Goal: Task Accomplishment & Management: Complete application form

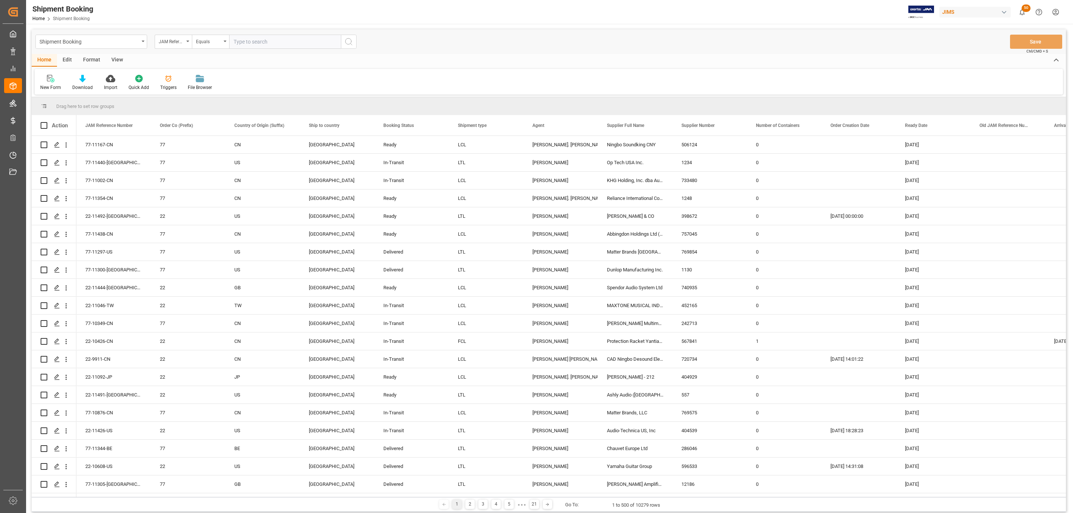
click at [50, 74] on div "New Form Download Import Quick Add Triggers File Browser" at bounding box center [549, 82] width 1028 height 26
click at [50, 75] on icon at bounding box center [50, 78] width 7 height 7
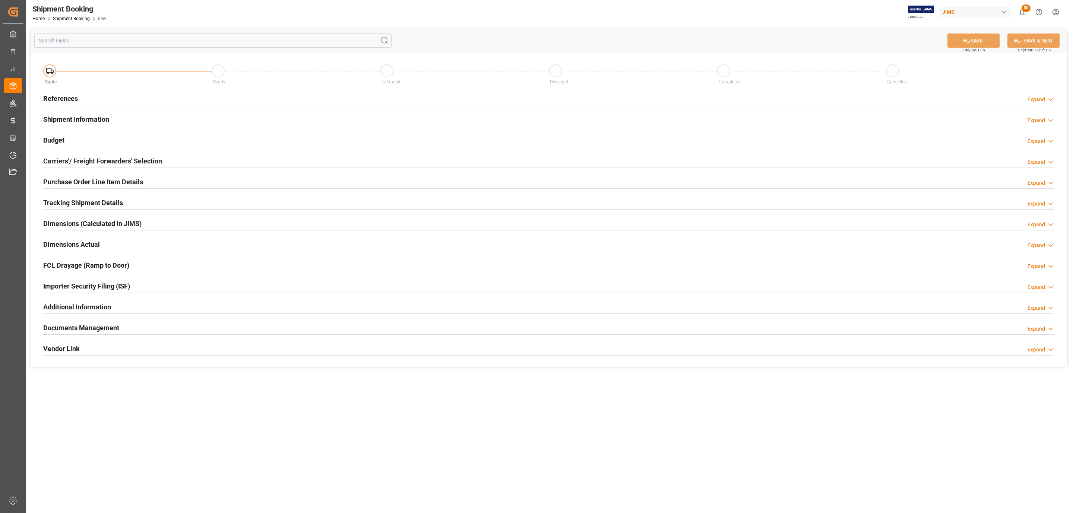
click at [102, 98] on div "References Expand" at bounding box center [548, 98] width 1011 height 14
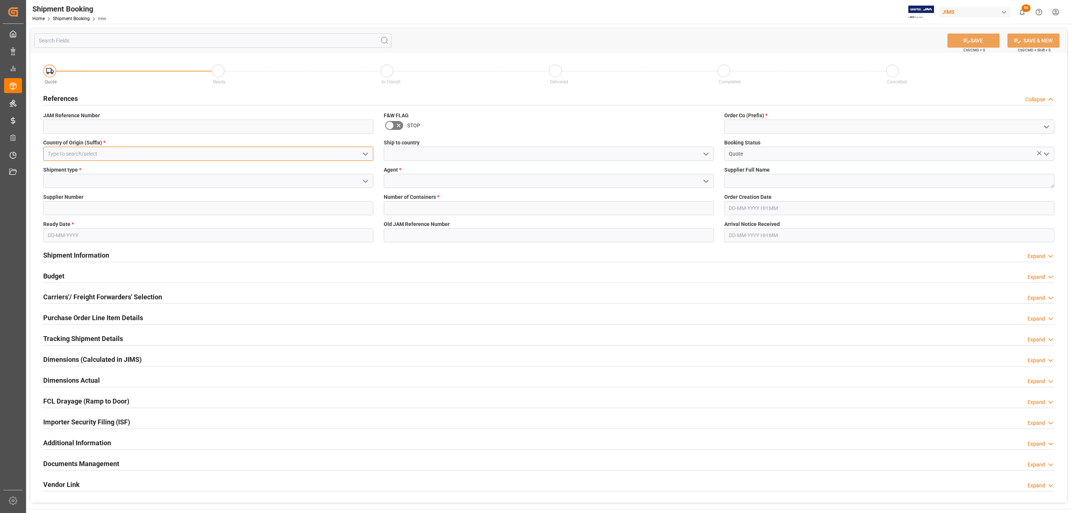
click at [237, 153] on input at bounding box center [208, 154] width 330 height 14
click at [221, 165] on div "US" at bounding box center [208, 170] width 329 height 17
type input "US"
click at [362, 179] on icon "open menu" at bounding box center [365, 181] width 9 height 9
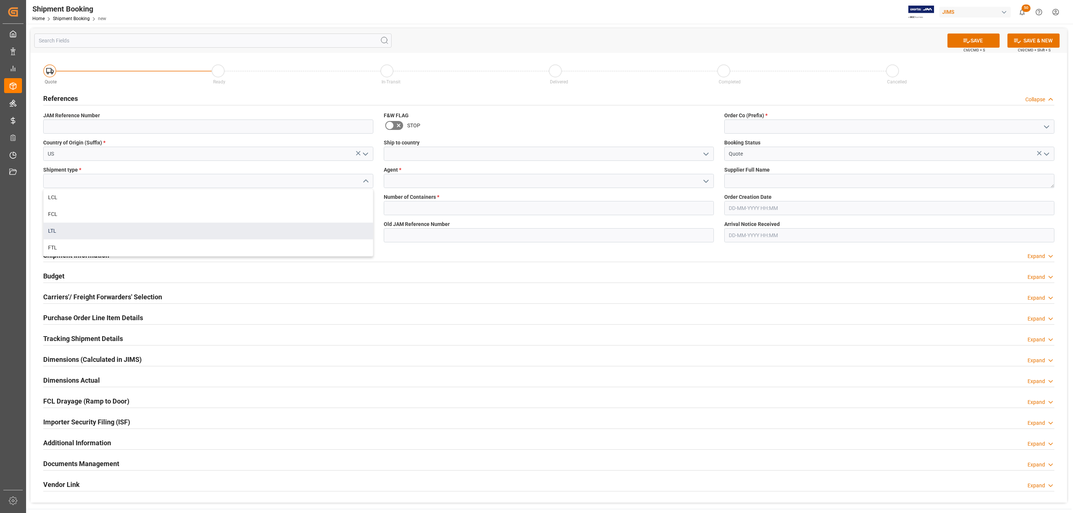
click at [122, 225] on div "LTL" at bounding box center [208, 231] width 329 height 17
type input "LTL"
drag, startPoint x: 97, startPoint y: 208, endPoint x: 89, endPoint y: 213, distance: 9.4
click at [97, 208] on input at bounding box center [208, 208] width 330 height 14
paste input "679989"
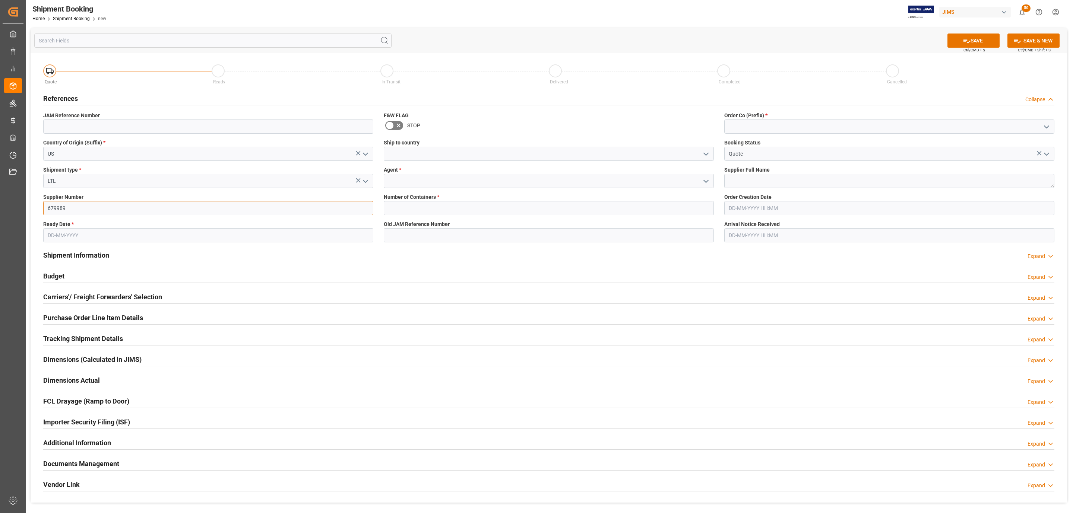
type input "679989"
click at [75, 235] on input "text" at bounding box center [208, 235] width 330 height 14
drag, startPoint x: 66, startPoint y: 309, endPoint x: 71, endPoint y: 309, distance: 4.5
click at [66, 309] on span "14" at bounding box center [67, 309] width 5 height 5
type input "14-10-2025"
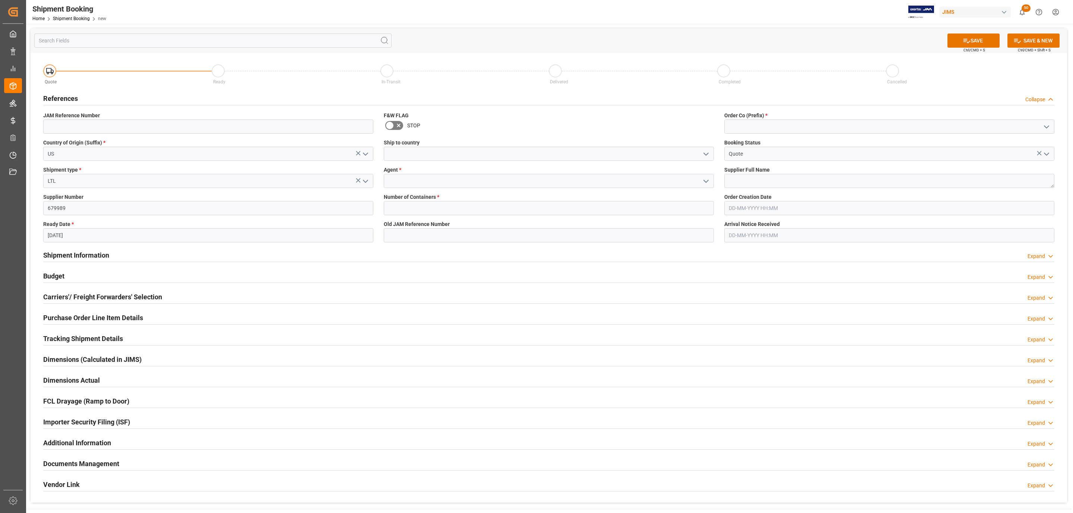
click at [702, 152] on icon "open menu" at bounding box center [705, 154] width 9 height 9
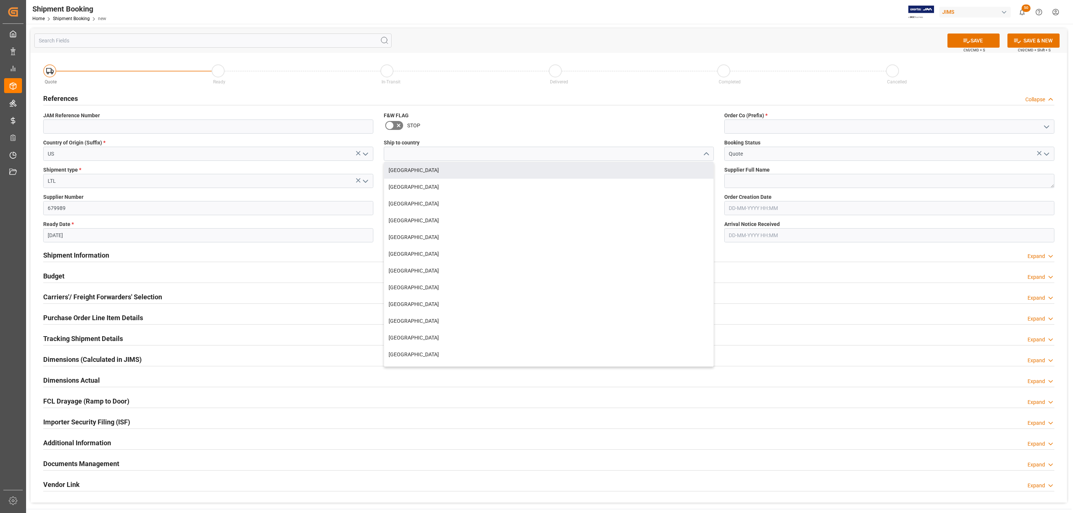
drag, startPoint x: 435, startPoint y: 170, endPoint x: 441, endPoint y: 173, distance: 6.7
click at [434, 170] on div "[GEOGRAPHIC_DATA]" at bounding box center [548, 170] width 329 height 17
type input "[GEOGRAPHIC_DATA]"
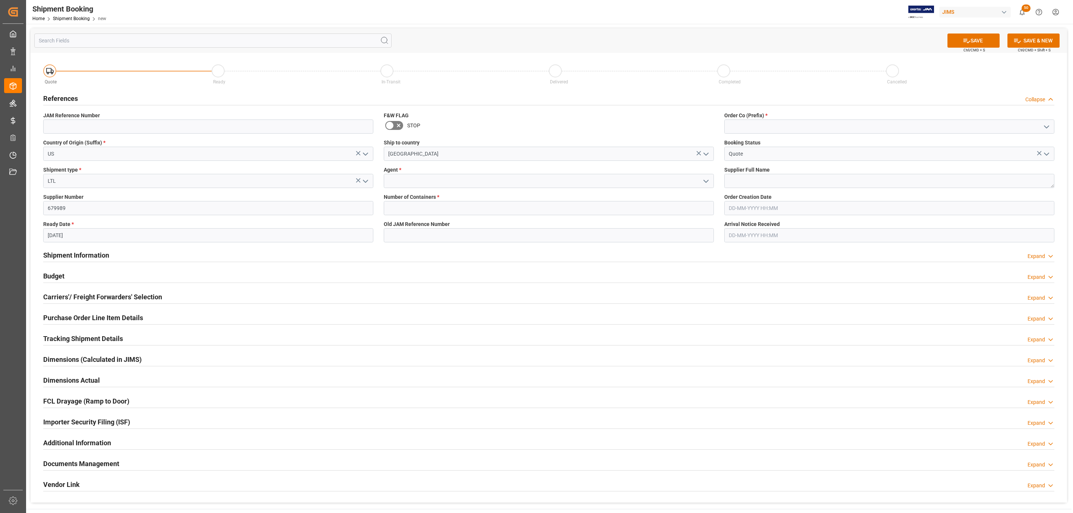
click at [705, 178] on icon "open menu" at bounding box center [705, 181] width 9 height 9
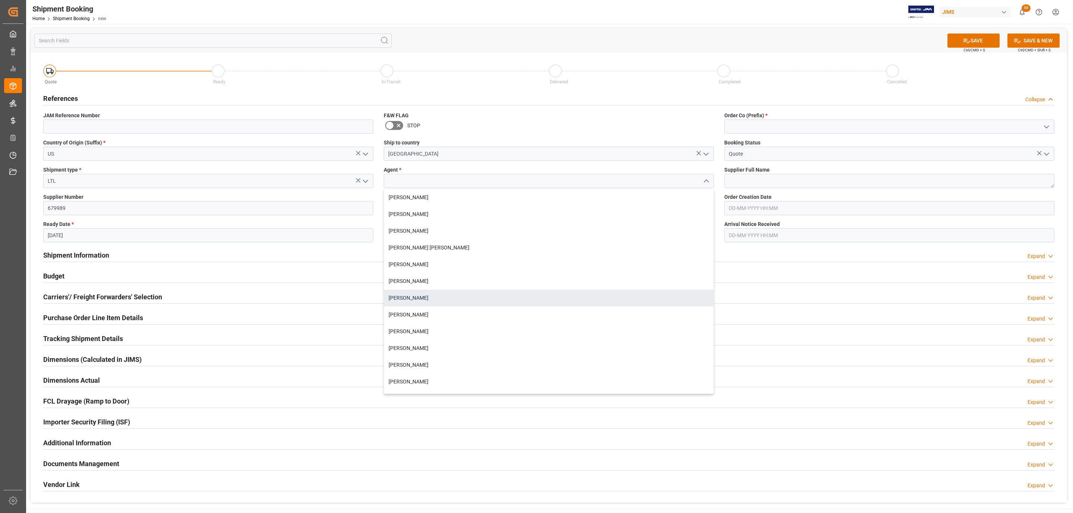
click at [407, 296] on div "[PERSON_NAME]" at bounding box center [548, 298] width 329 height 17
type input "[PERSON_NAME]"
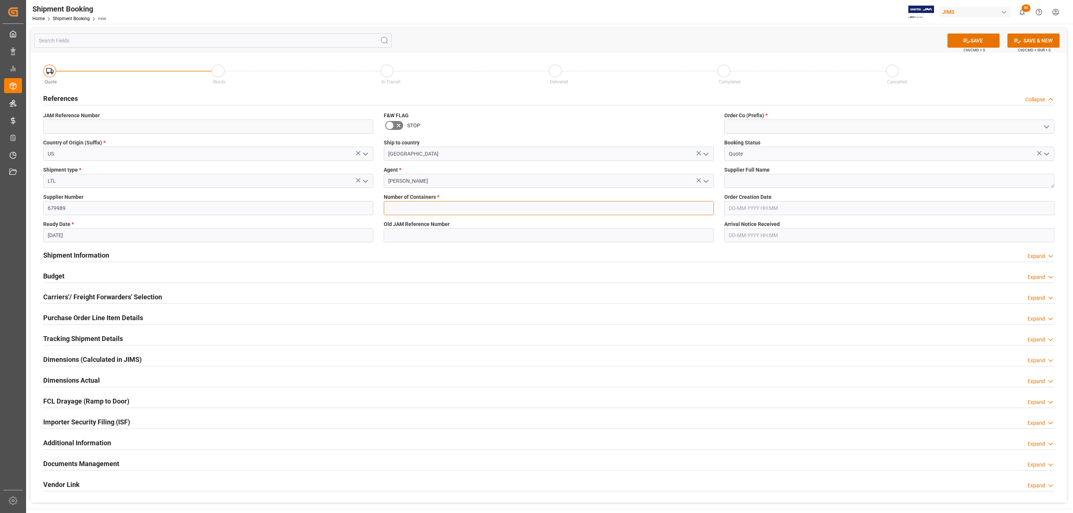
click at [390, 203] on input "text" at bounding box center [549, 208] width 330 height 14
type input "0"
click at [1045, 123] on icon "open menu" at bounding box center [1046, 127] width 9 height 9
click at [749, 162] on div "77" at bounding box center [888, 160] width 329 height 17
type input "77"
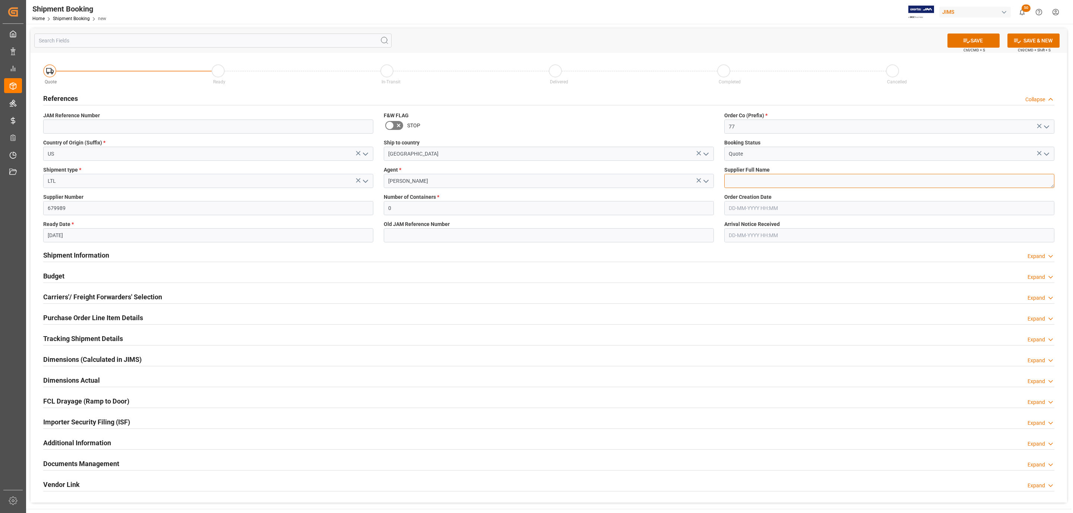
click at [769, 183] on textarea at bounding box center [889, 181] width 330 height 14
paste textarea "Key Digital"
type textarea "Key Digital"
click at [960, 41] on button "SAVE" at bounding box center [973, 41] width 52 height 14
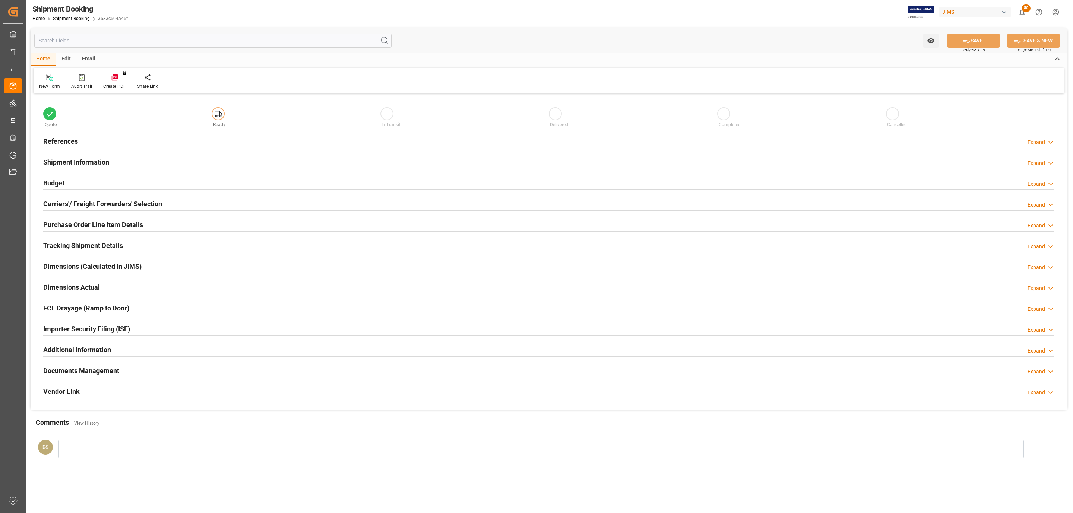
type input "0"
type input "[DATE]"
click at [70, 130] on div "Quote Ready In-Transit Delivered Completed Cancelled" at bounding box center [548, 115] width 1021 height 32
click at [70, 146] on h2 "References" at bounding box center [60, 141] width 35 height 10
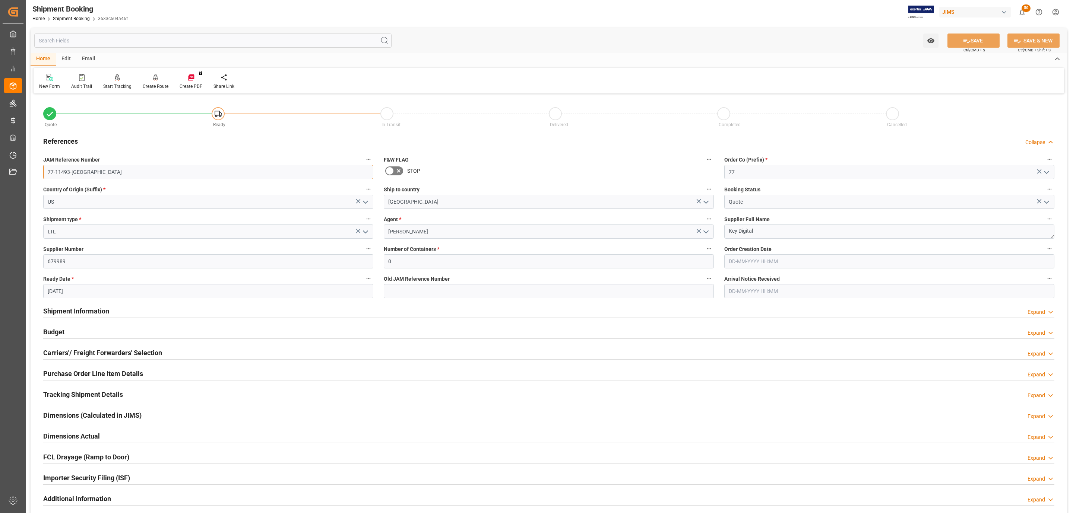
click at [88, 175] on input "77-11493-[GEOGRAPHIC_DATA]" at bounding box center [208, 172] width 330 height 14
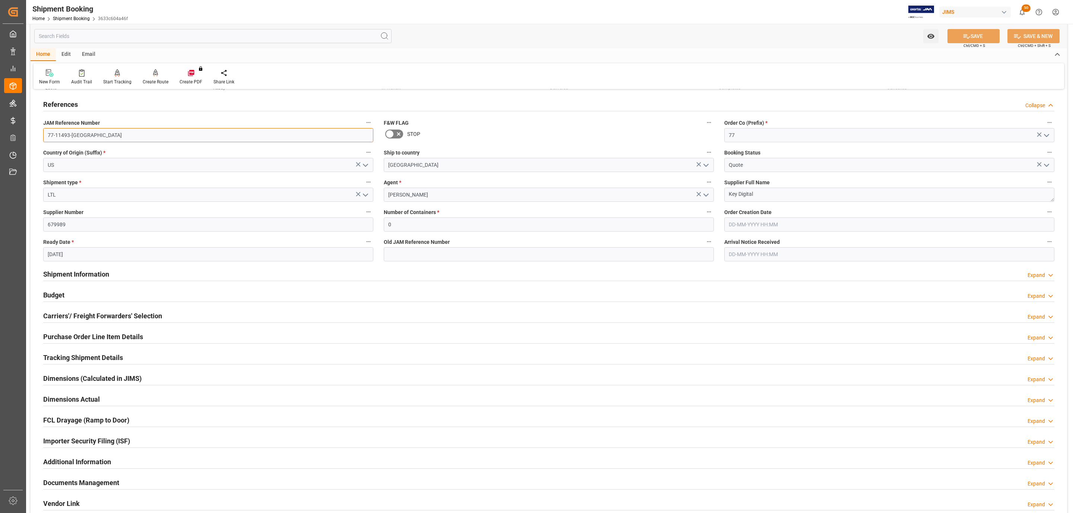
scroll to position [56, 0]
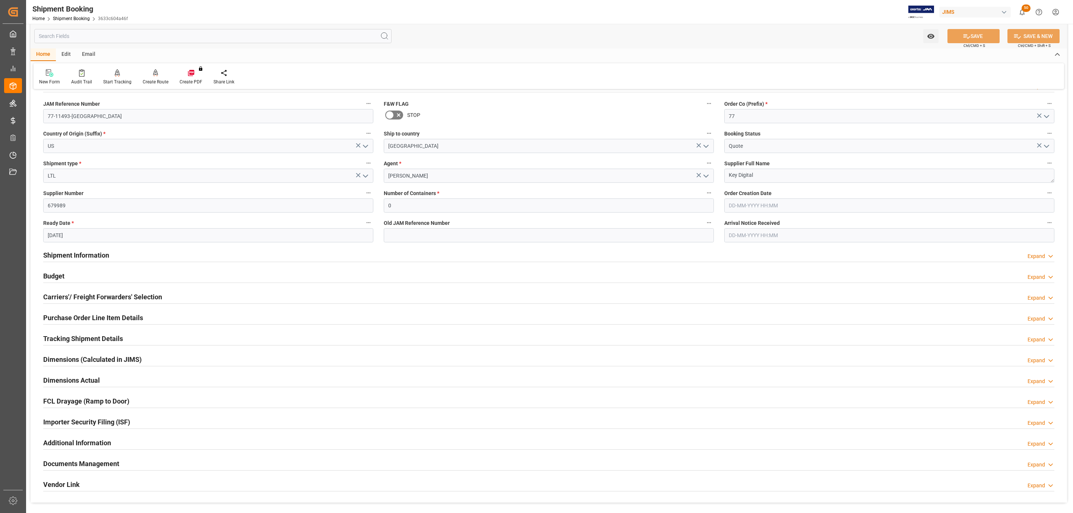
click at [62, 305] on div "Carriers'/ Freight Forwarders' Selection Expand" at bounding box center [548, 297] width 1021 height 21
click at [66, 298] on h2 "Carriers'/ Freight Forwarders' Selection" at bounding box center [102, 297] width 119 height 10
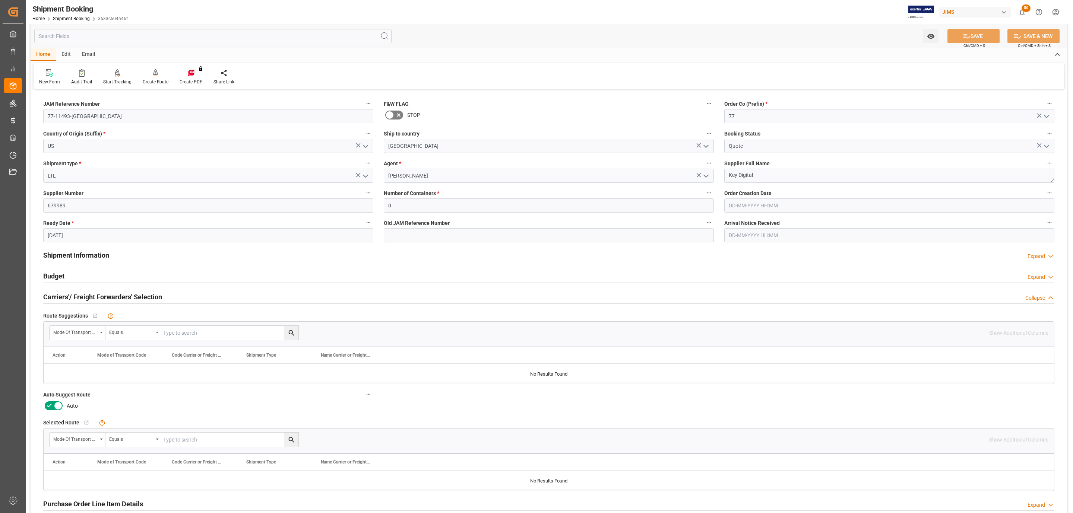
click at [57, 407] on icon at bounding box center [58, 407] width 4 height 4
click at [0, 0] on input "checkbox" at bounding box center [0, 0] width 0 height 0
click at [980, 34] on button "SAVE" at bounding box center [973, 36] width 52 height 14
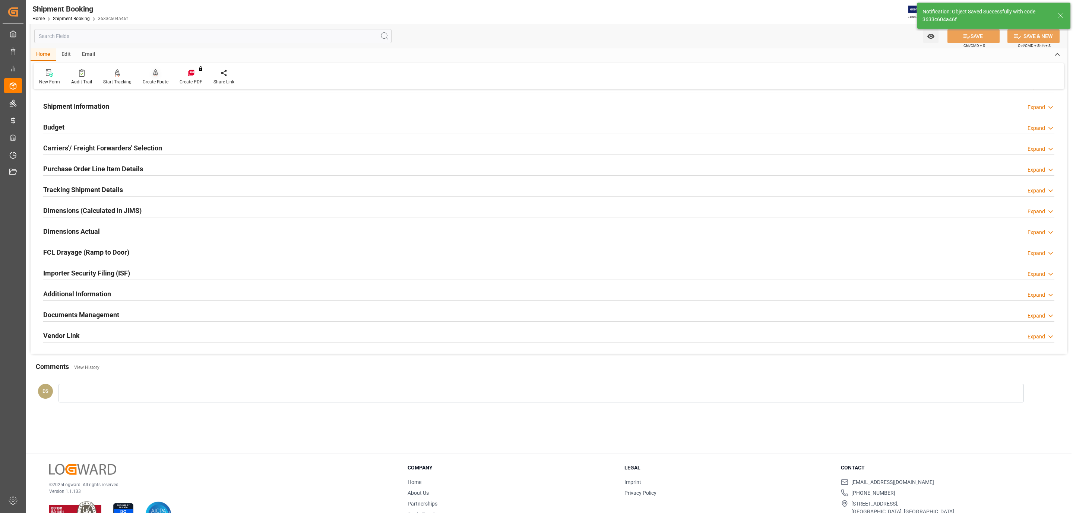
click at [149, 75] on div at bounding box center [156, 73] width 26 height 8
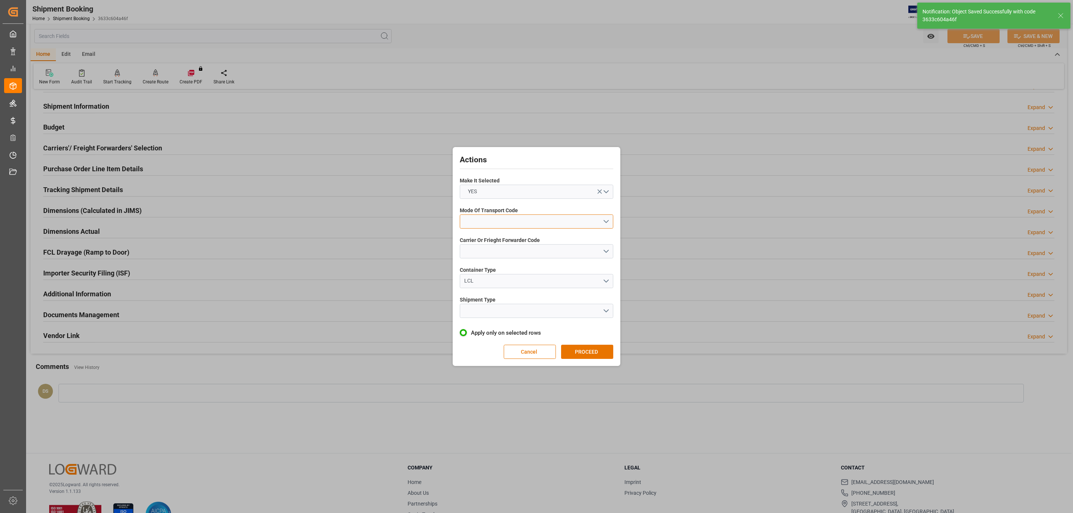
click at [525, 227] on button "open menu" at bounding box center [536, 222] width 153 height 14
click at [510, 284] on div "5- COURIER GROUND" at bounding box center [536, 286] width 153 height 16
click at [498, 255] on button "open menu" at bounding box center [536, 251] width 153 height 14
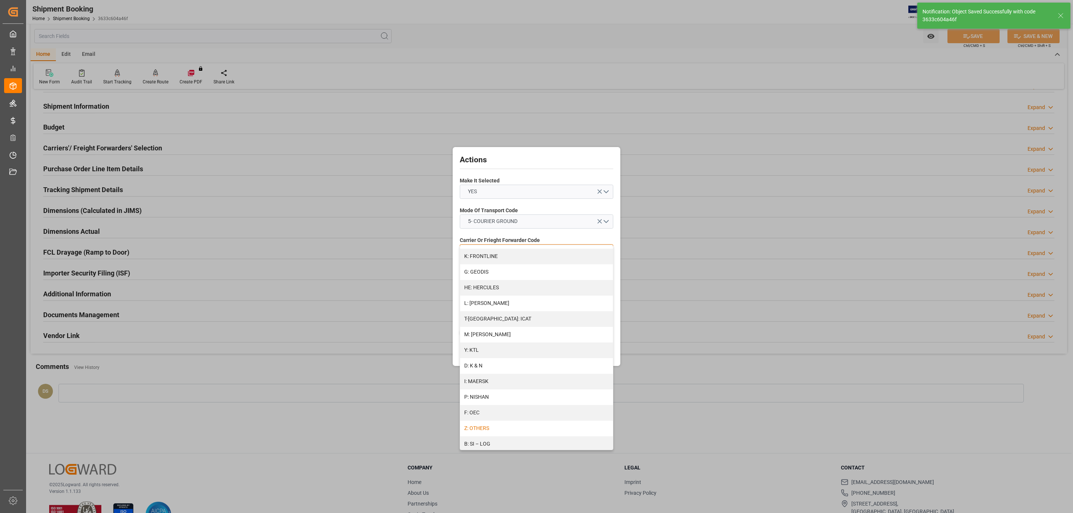
scroll to position [358, 0]
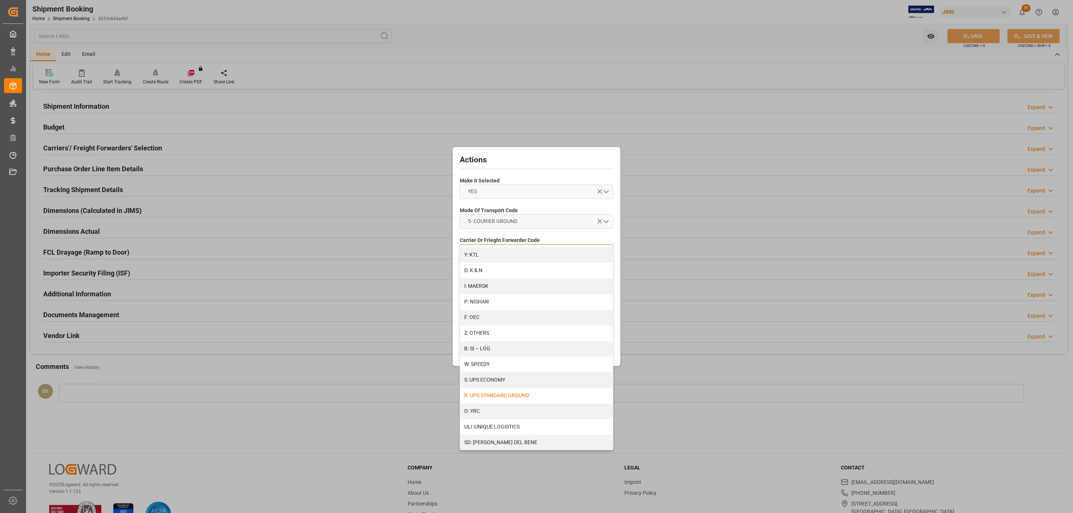
click at [521, 398] on div "R: UPS STANDARD GROUND" at bounding box center [536, 396] width 153 height 16
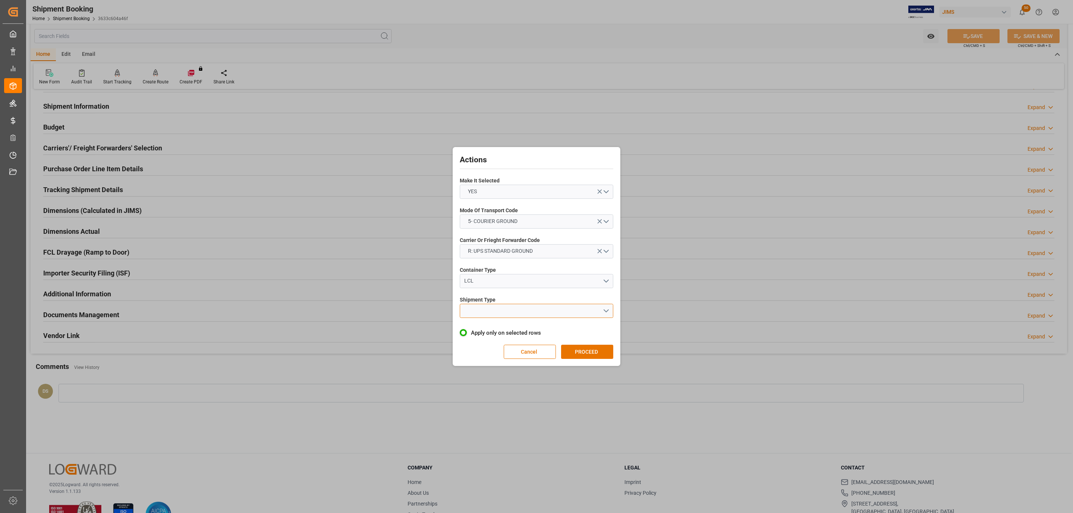
click at [499, 313] on button "open menu" at bounding box center [536, 311] width 153 height 14
click at [501, 313] on div "LTL" at bounding box center [536, 313] width 153 height 16
click at [590, 357] on button "PROCEED" at bounding box center [587, 352] width 52 height 14
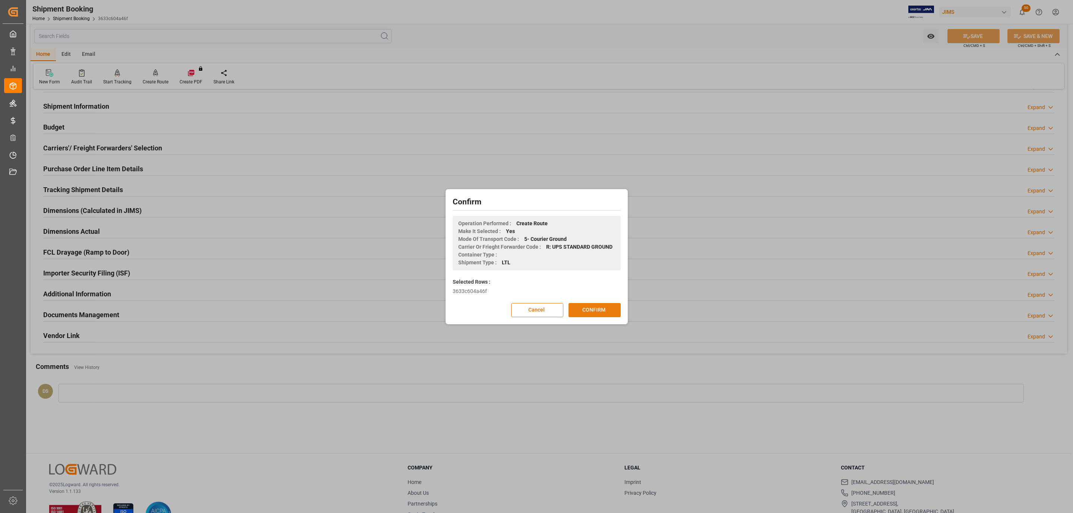
click at [603, 310] on button "CONFIRM" at bounding box center [594, 310] width 52 height 14
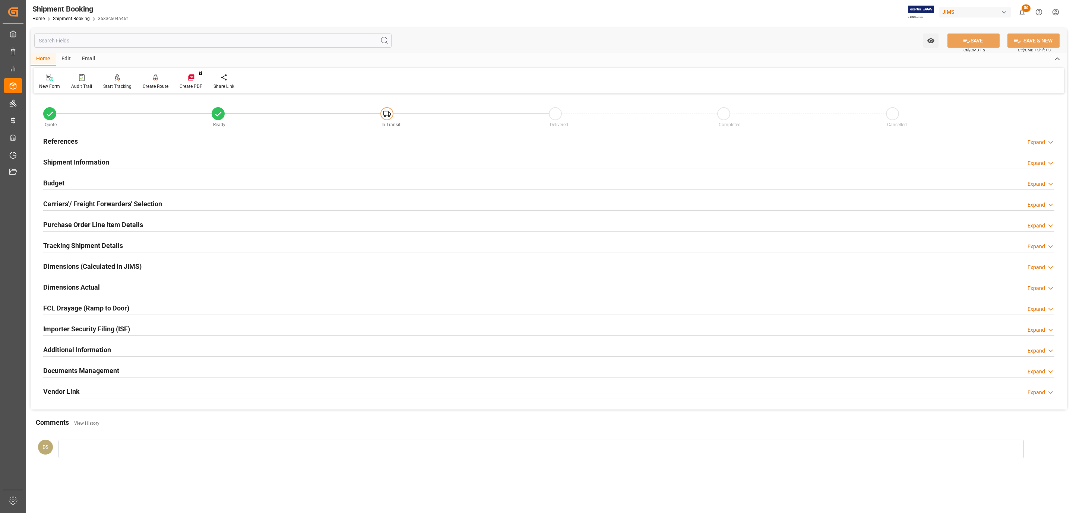
click at [76, 372] on h2 "Documents Management" at bounding box center [81, 371] width 76 height 10
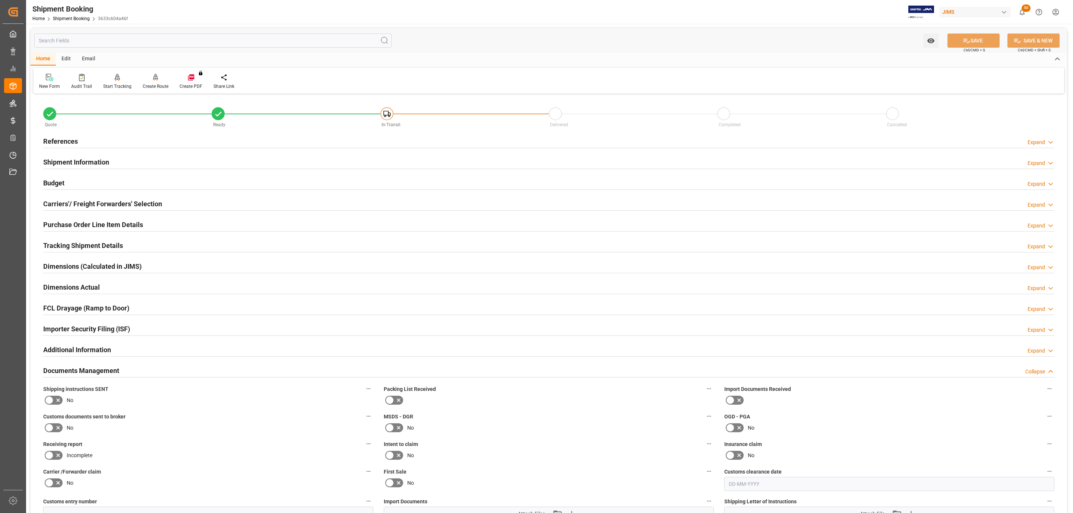
click at [53, 401] on icon at bounding box center [49, 400] width 9 height 9
click at [0, 0] on input "checkbox" at bounding box center [0, 0] width 0 height 0
click at [983, 37] on button "SAVE" at bounding box center [973, 41] width 52 height 14
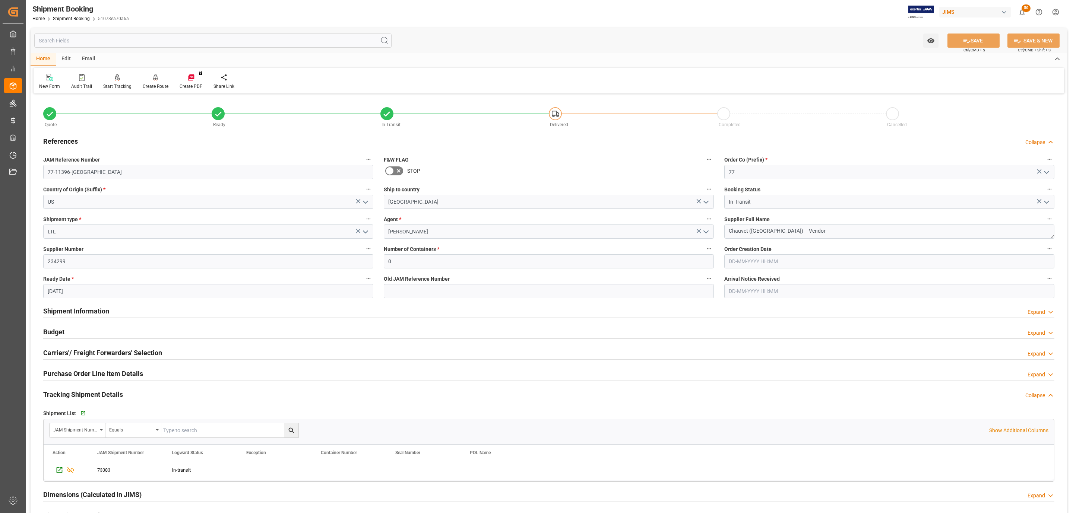
scroll to position [223, 0]
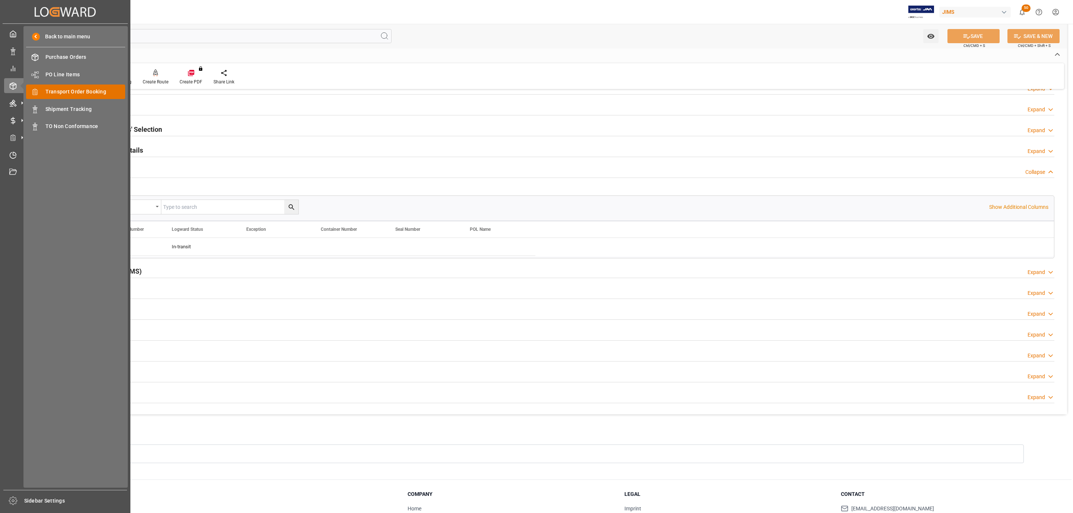
click at [79, 92] on span "Transport Order Booking" at bounding box center [85, 92] width 80 height 8
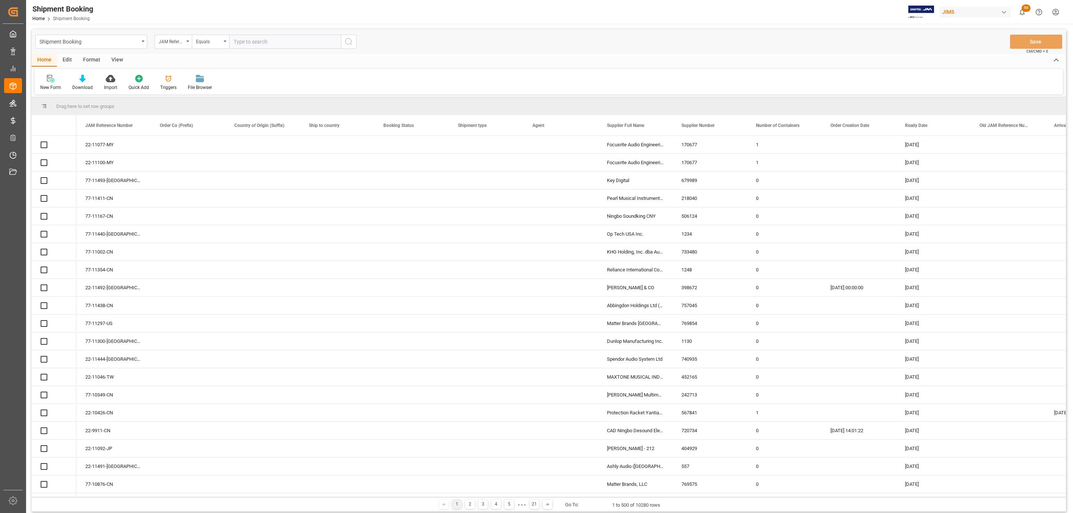
click at [50, 77] on icon at bounding box center [50, 78] width 7 height 7
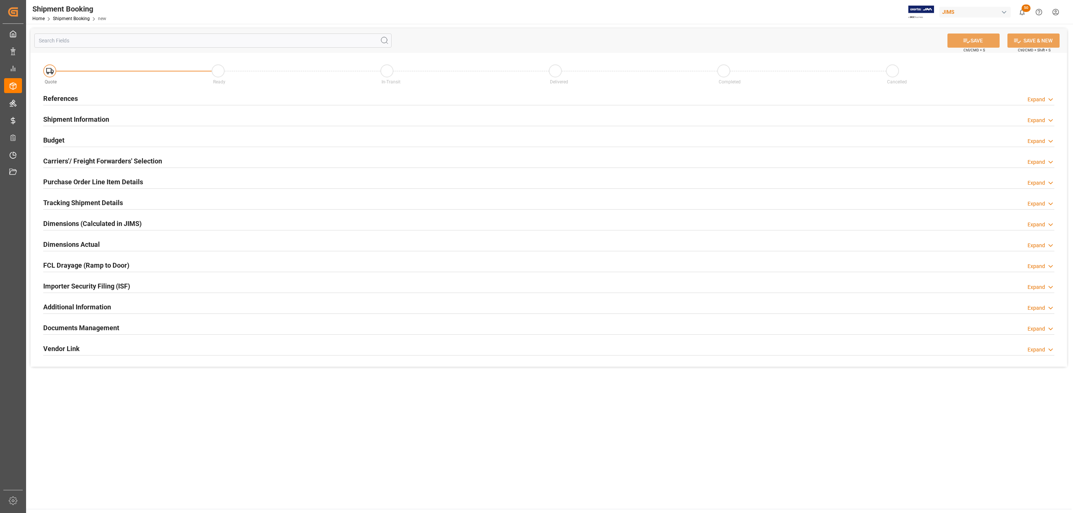
click at [67, 91] on div "References Expand" at bounding box center [548, 98] width 1021 height 21
click at [73, 99] on h2 "References" at bounding box center [60, 98] width 35 height 10
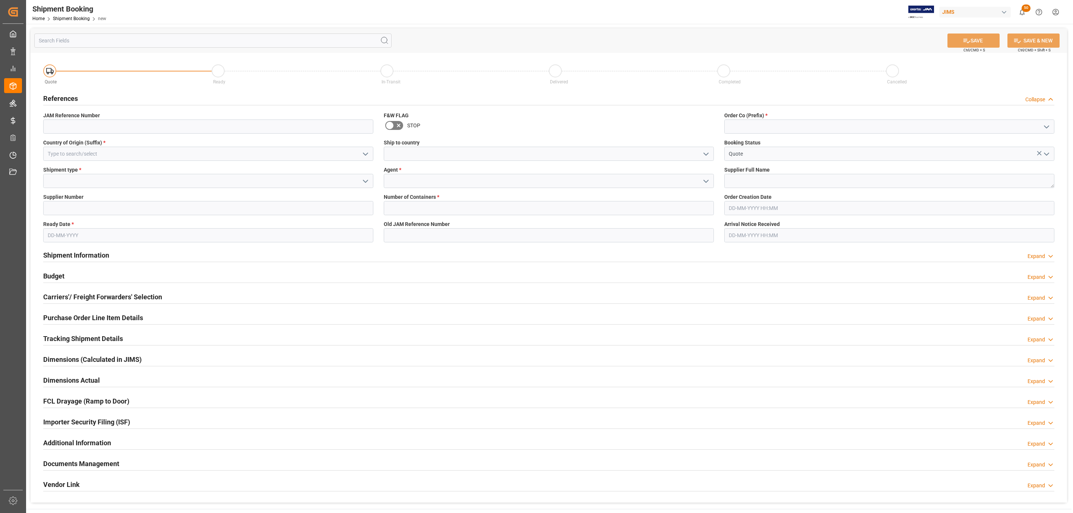
click at [78, 162] on div "Country of Origin (Suffix) *" at bounding box center [208, 149] width 340 height 27
click at [77, 154] on input at bounding box center [208, 154] width 330 height 14
click at [73, 167] on div "US" at bounding box center [208, 170] width 329 height 17
type input "US"
click at [365, 182] on polyline "open menu" at bounding box center [365, 181] width 4 height 2
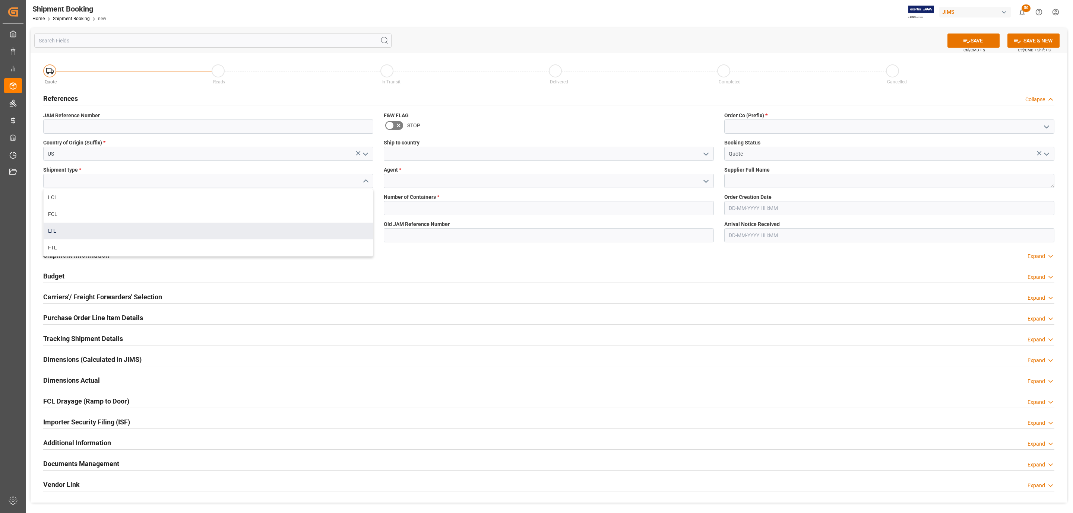
click at [106, 229] on div "LTL" at bounding box center [208, 231] width 329 height 17
type input "LTL"
click at [88, 206] on input at bounding box center [208, 208] width 330 height 14
paste input "181969"
type input "181969"
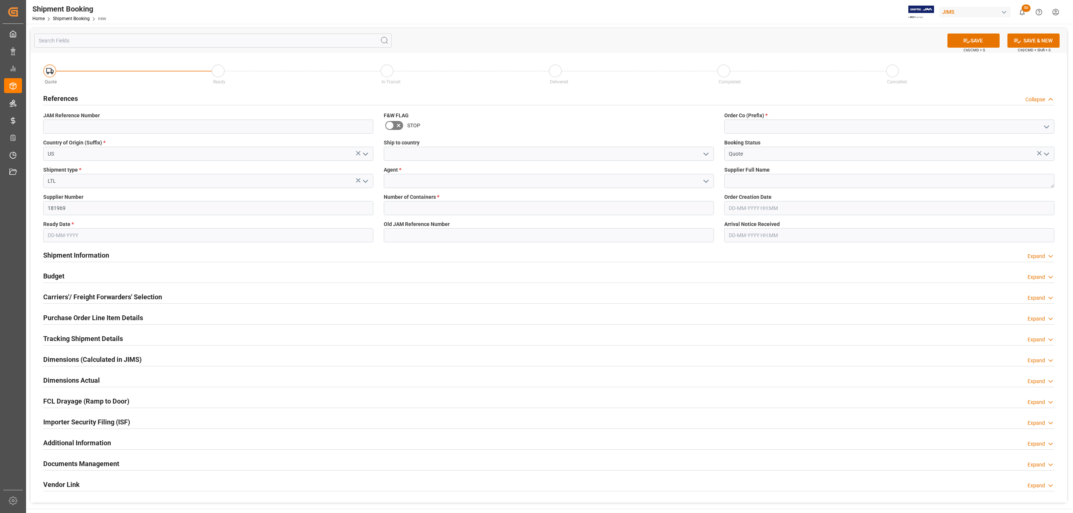
click at [65, 229] on input "text" at bounding box center [208, 235] width 330 height 14
click at [61, 274] on div "29 30 1 2 3 4 5" at bounding box center [97, 281] width 102 height 15
click at [111, 310] on span "17" at bounding box center [110, 309] width 5 height 5
type input "[DATE]"
click at [704, 152] on icon "open menu" at bounding box center [705, 154] width 9 height 9
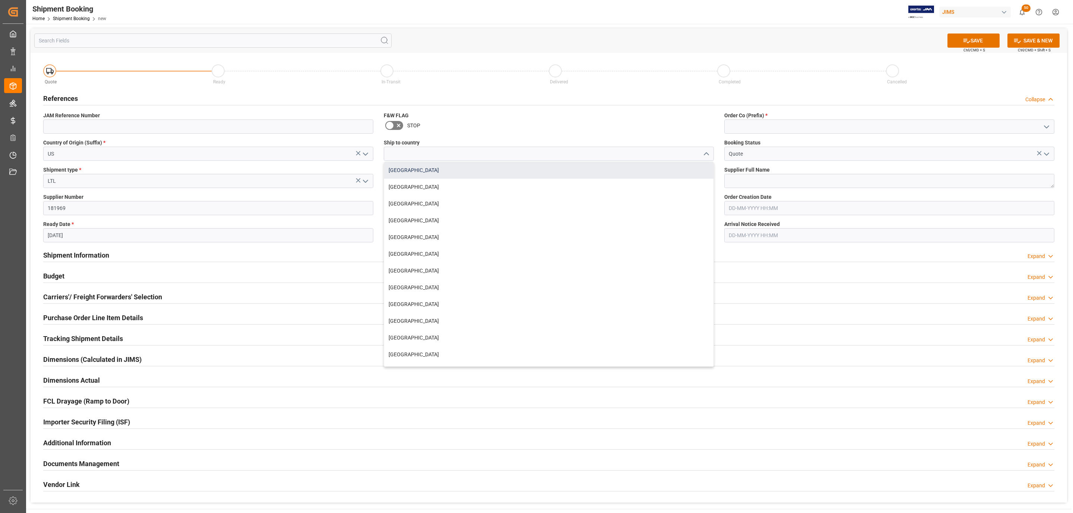
click at [473, 172] on div "[GEOGRAPHIC_DATA]" at bounding box center [548, 170] width 329 height 17
type input "[GEOGRAPHIC_DATA]"
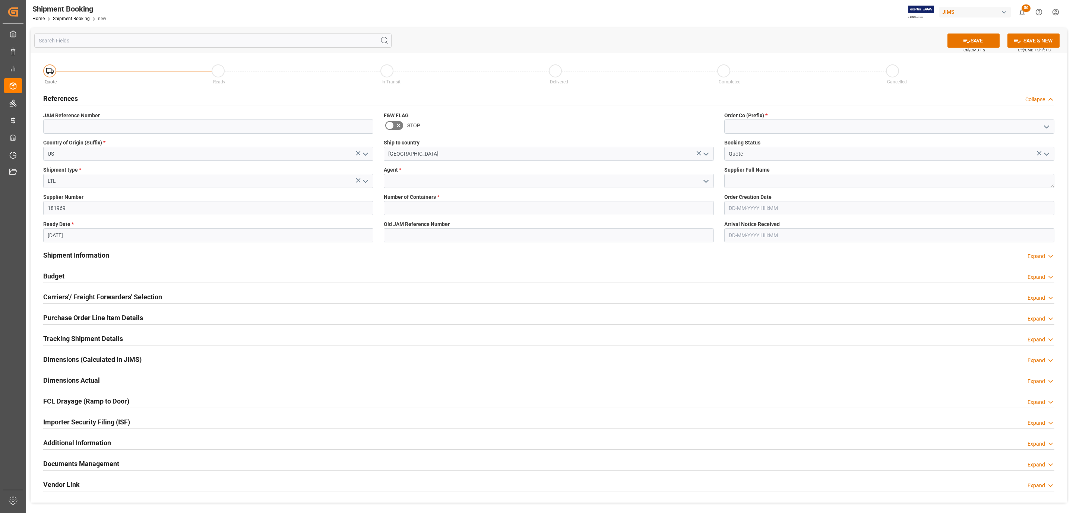
click at [705, 182] on polyline "open menu" at bounding box center [706, 181] width 4 height 2
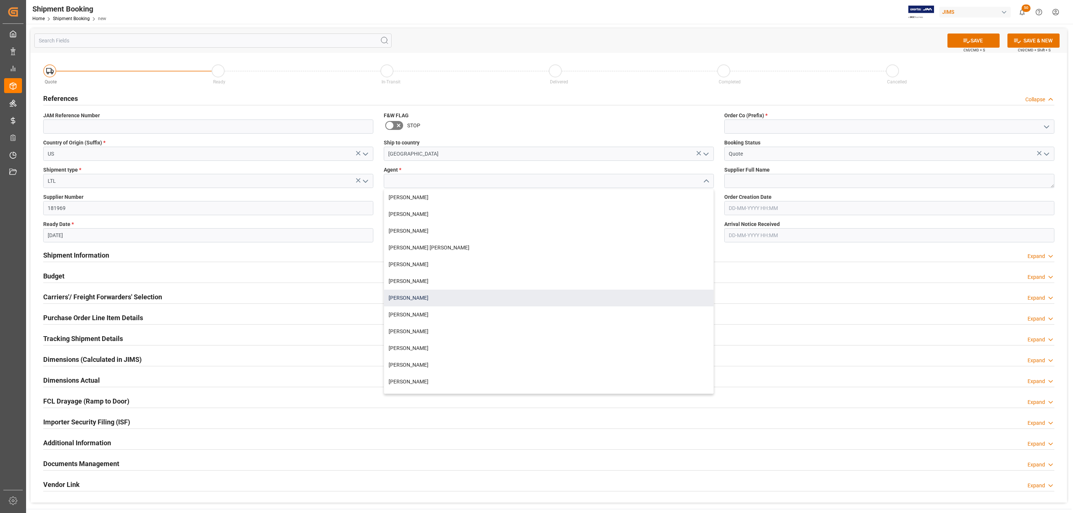
click at [416, 292] on div "[PERSON_NAME]" at bounding box center [548, 298] width 329 height 17
type input "[PERSON_NAME]"
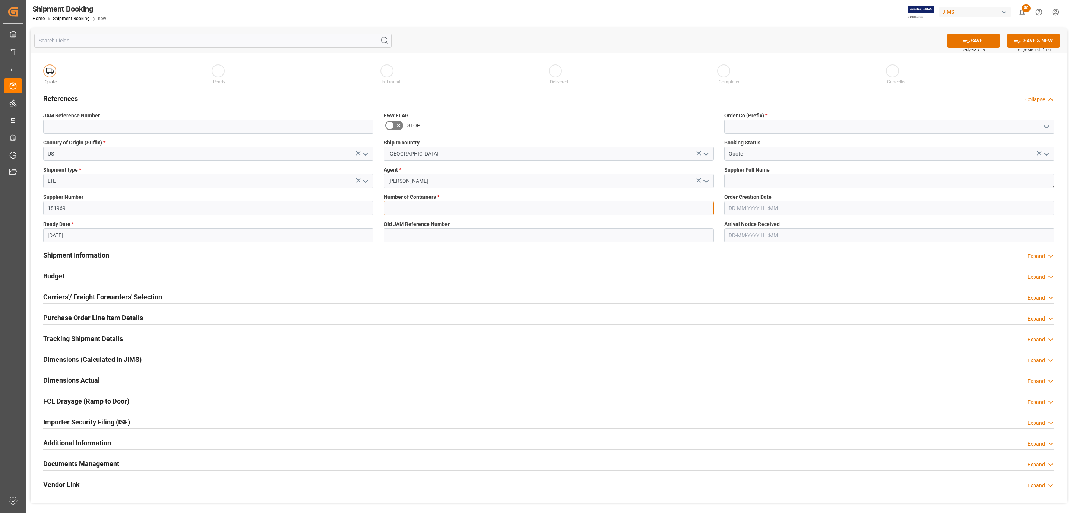
click at [421, 210] on input "text" at bounding box center [549, 208] width 330 height 14
type input "0"
click at [1044, 126] on icon "open menu" at bounding box center [1046, 127] width 9 height 9
click at [803, 155] on div "77" at bounding box center [888, 160] width 329 height 17
type input "77"
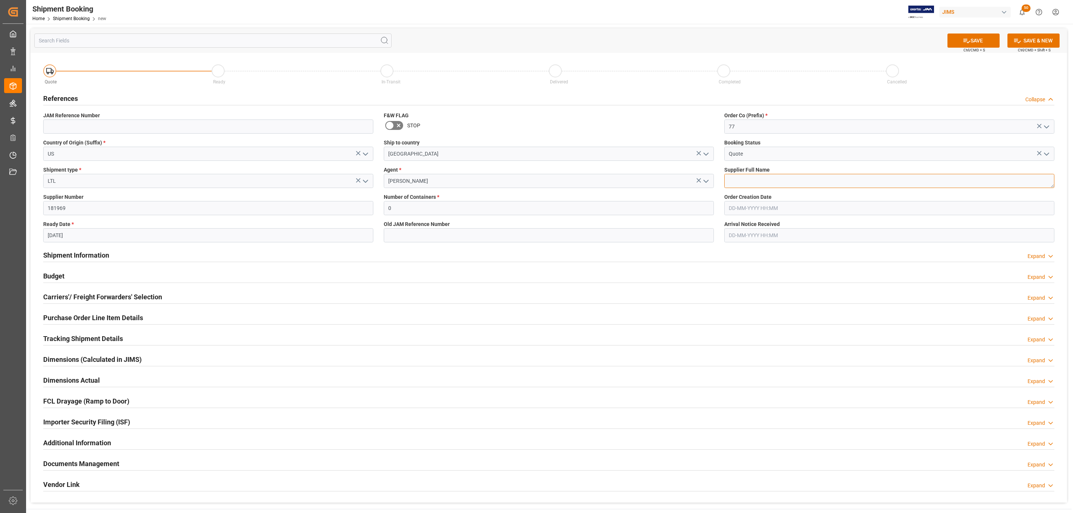
click at [760, 186] on textarea at bounding box center [889, 181] width 330 height 14
paste textarea "Peerless Industries Inc."
type textarea "Peerless Industries Inc."
click at [971, 36] on button "SAVE" at bounding box center [973, 41] width 52 height 14
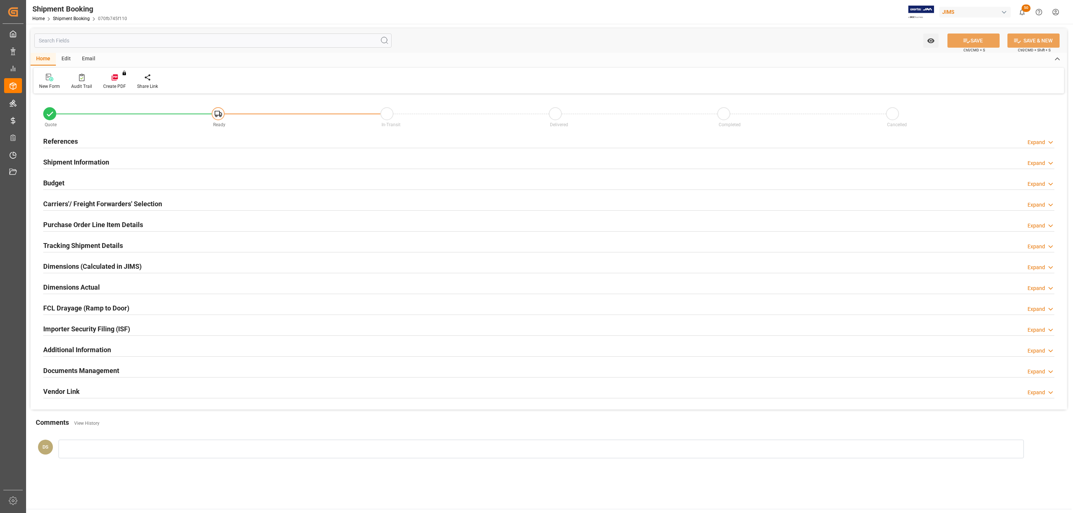
type input "0"
type input "[DATE]"
click at [58, 138] on h2 "References" at bounding box center [60, 141] width 35 height 10
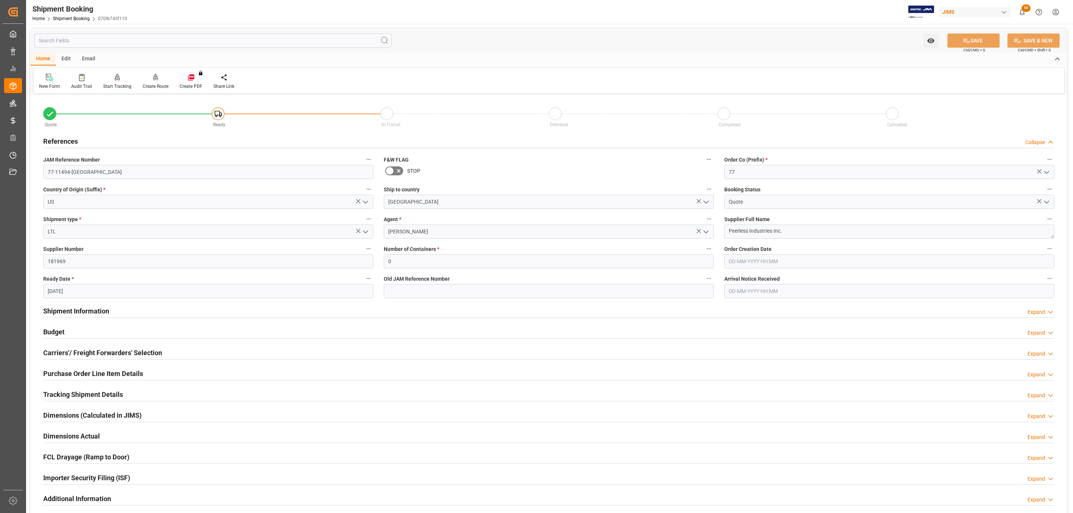
click at [83, 160] on span "JAM Reference Number" at bounding box center [71, 160] width 57 height 8
click at [364, 160] on button "JAM Reference Number" at bounding box center [369, 160] width 10 height 10
click at [88, 170] on div at bounding box center [536, 256] width 1073 height 513
click at [88, 170] on div "Audits" at bounding box center [536, 256] width 1073 height 513
click at [67, 168] on input "77-11494-US" at bounding box center [208, 172] width 330 height 14
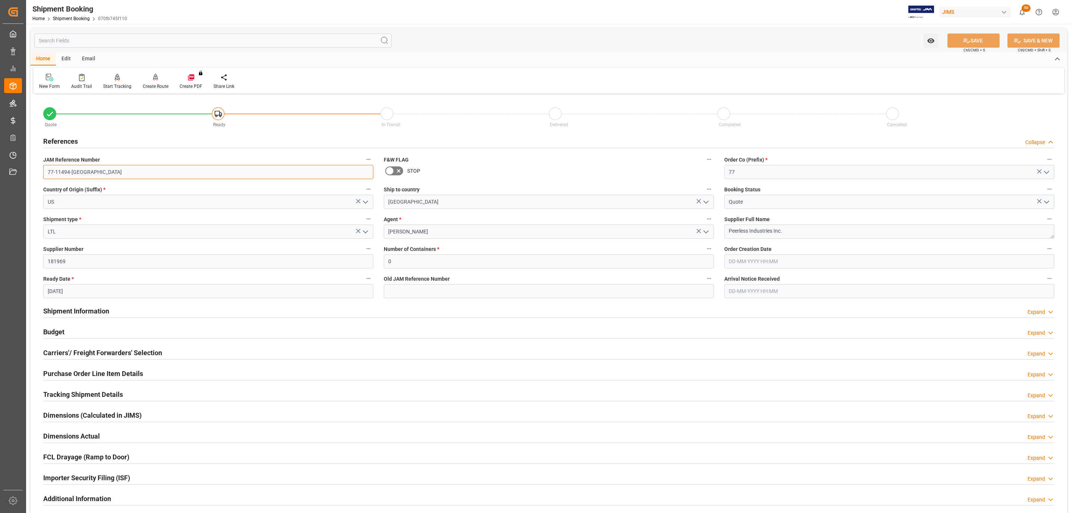
click at [67, 168] on input "77-11494-US" at bounding box center [208, 172] width 330 height 14
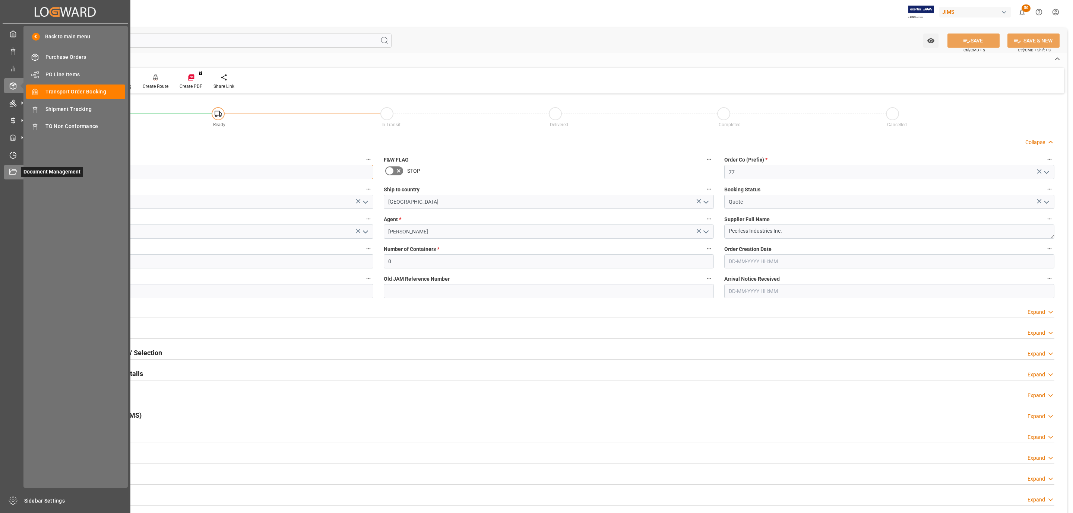
drag, startPoint x: 86, startPoint y: 168, endPoint x: 23, endPoint y: 168, distance: 63.7
click at [23, 168] on div "Created by potrace 1.15, written by Peter Selinger 2001-2017 Created by potrace…" at bounding box center [536, 256] width 1073 height 513
click at [84, 88] on span "Transport Order Booking" at bounding box center [85, 92] width 80 height 8
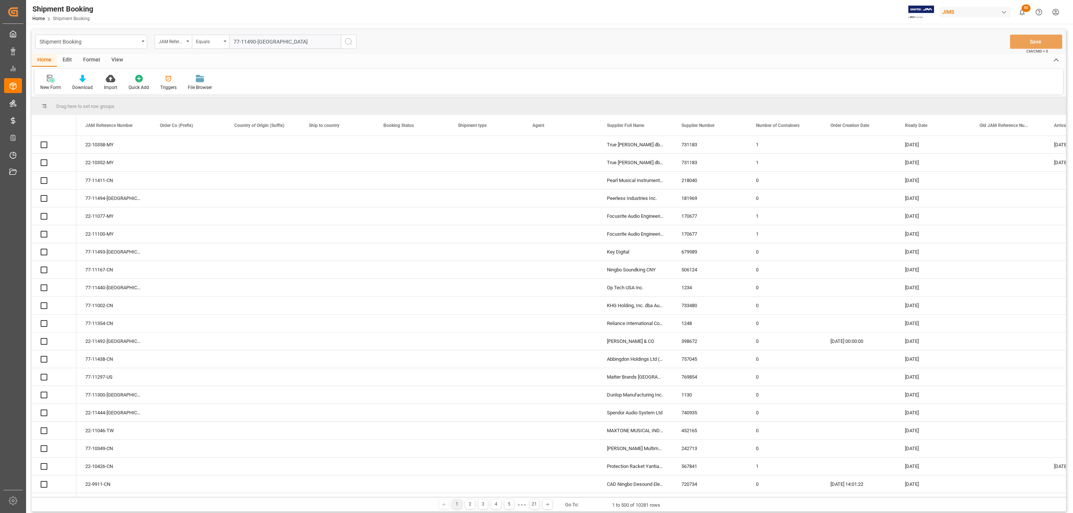
type input "77-11490-[GEOGRAPHIC_DATA]"
click at [348, 41] on icon "search button" at bounding box center [348, 41] width 9 height 9
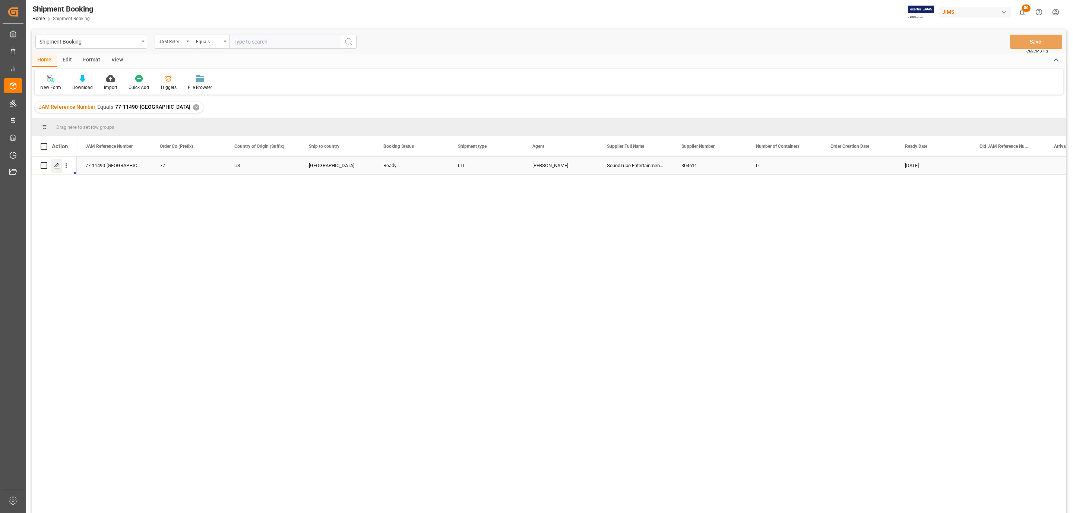
click at [51, 169] on div "Press SPACE to select this row." at bounding box center [56, 166] width 11 height 14
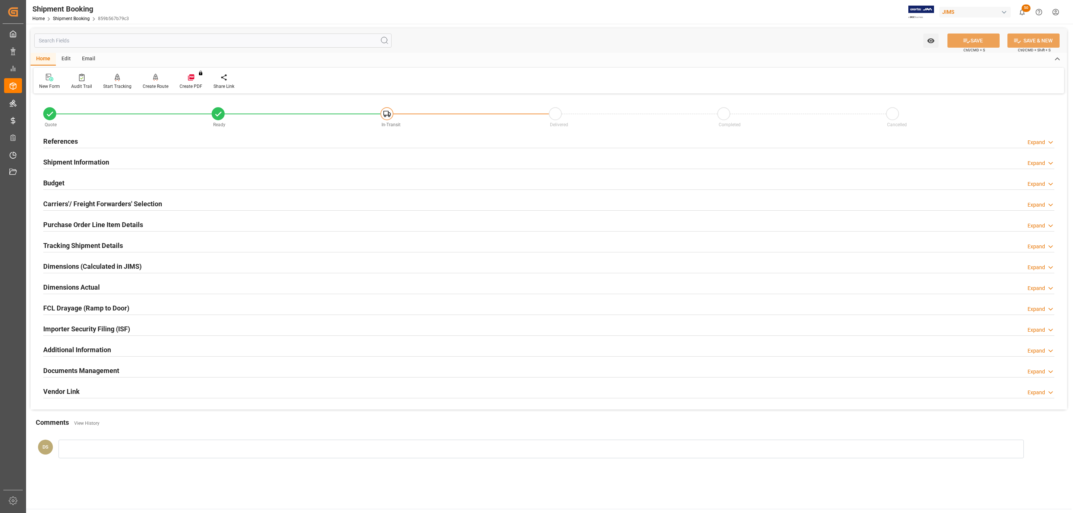
click at [91, 184] on div "Budget Expand" at bounding box center [548, 182] width 1011 height 14
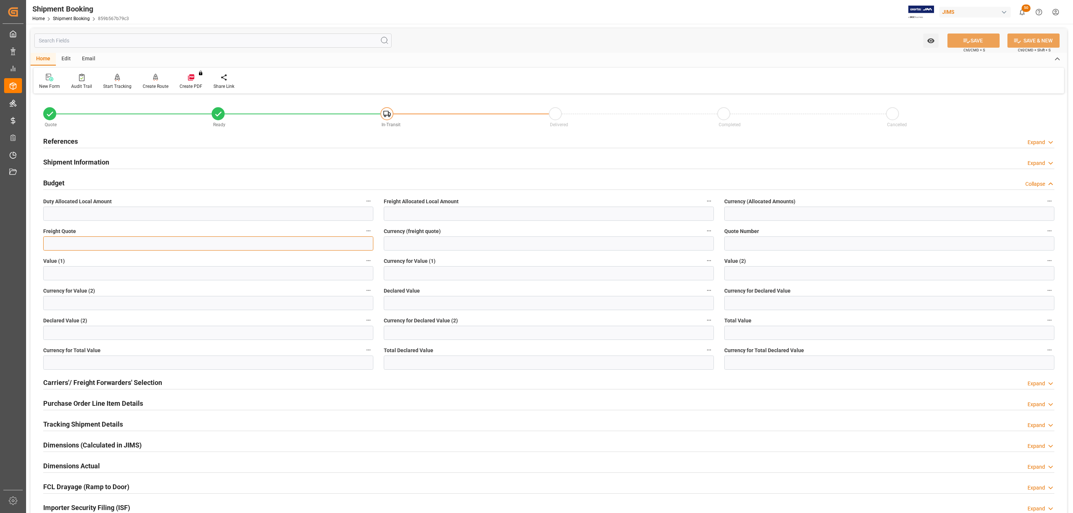
click at [65, 239] on input "text" at bounding box center [208, 244] width 330 height 14
click at [65, 142] on h2 "References" at bounding box center [60, 141] width 35 height 10
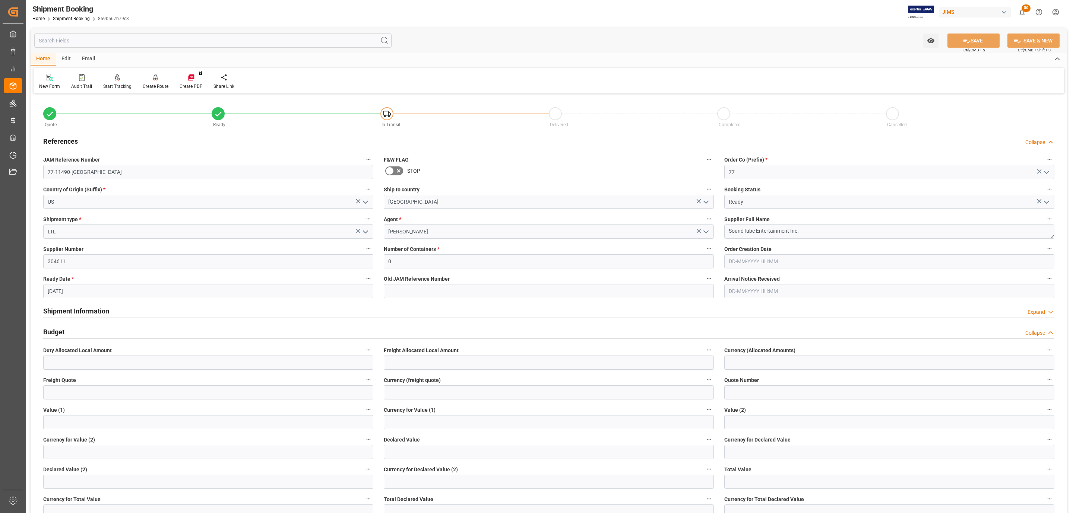
click at [65, 142] on h2 "References" at bounding box center [60, 141] width 35 height 10
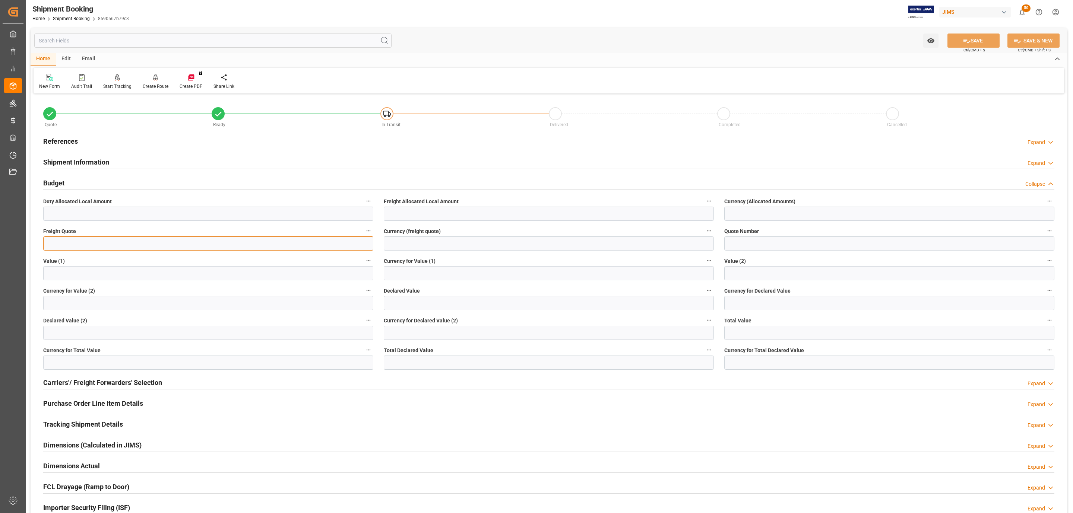
click at [73, 245] on input "text" at bounding box center [208, 244] width 330 height 14
type input "715"
type input "USD"
click at [978, 39] on button "SAVE" at bounding box center [973, 41] width 52 height 14
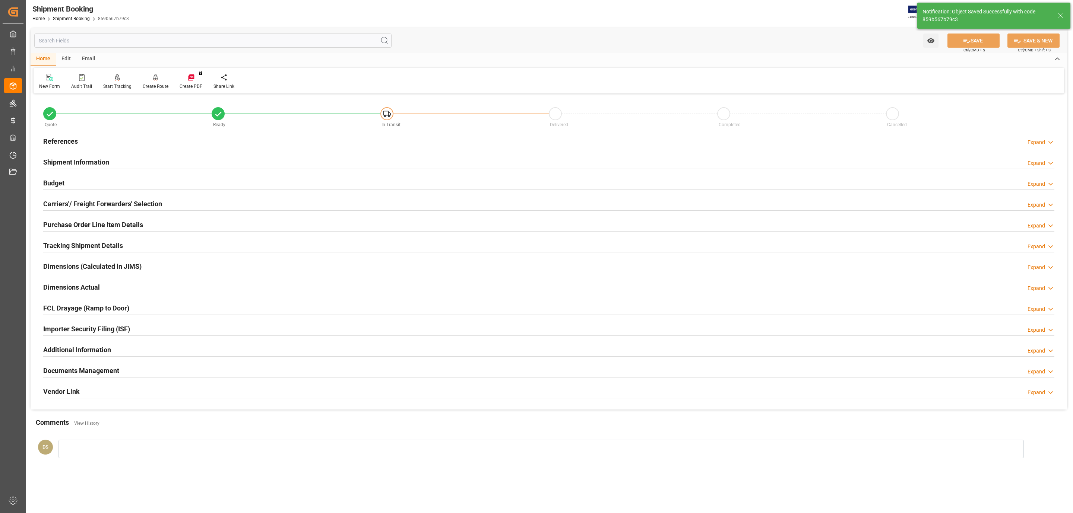
click at [124, 201] on h2 "Carriers'/ Freight Forwarders' Selection" at bounding box center [102, 204] width 119 height 10
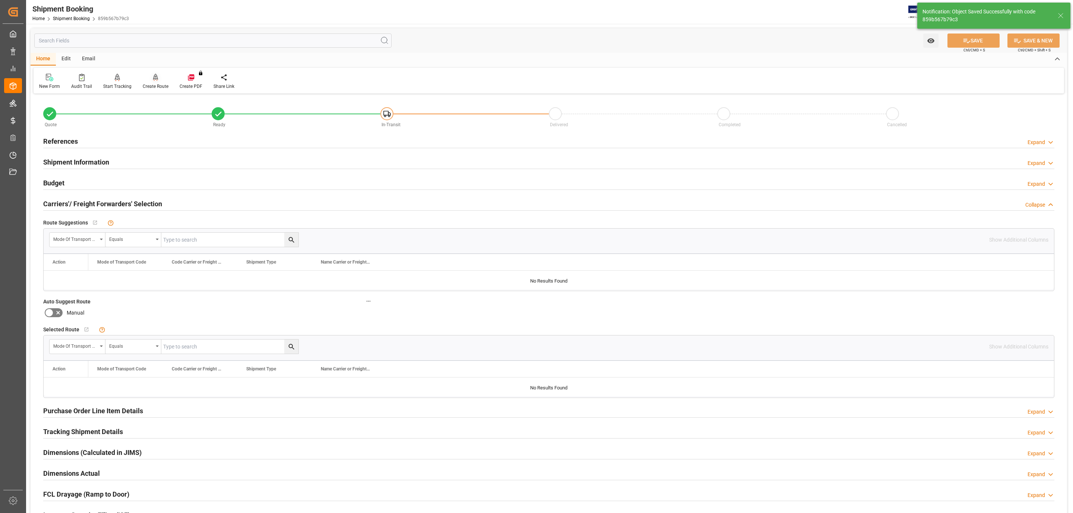
click at [150, 79] on div at bounding box center [156, 77] width 26 height 8
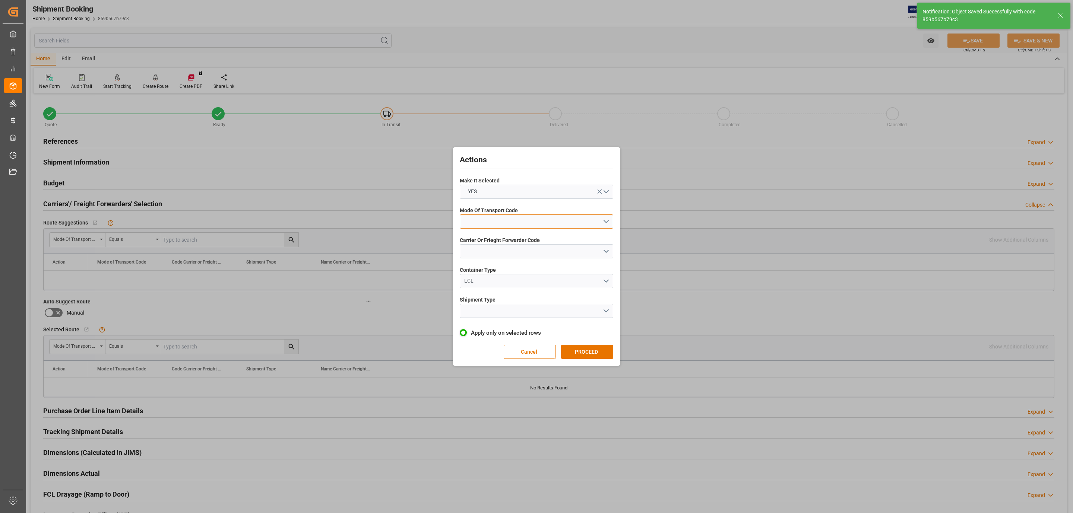
click at [499, 222] on button "open menu" at bounding box center [536, 222] width 153 height 14
click at [502, 255] on div "3- TRUCKR" at bounding box center [536, 255] width 153 height 16
click at [499, 253] on button "open menu" at bounding box center [536, 251] width 153 height 14
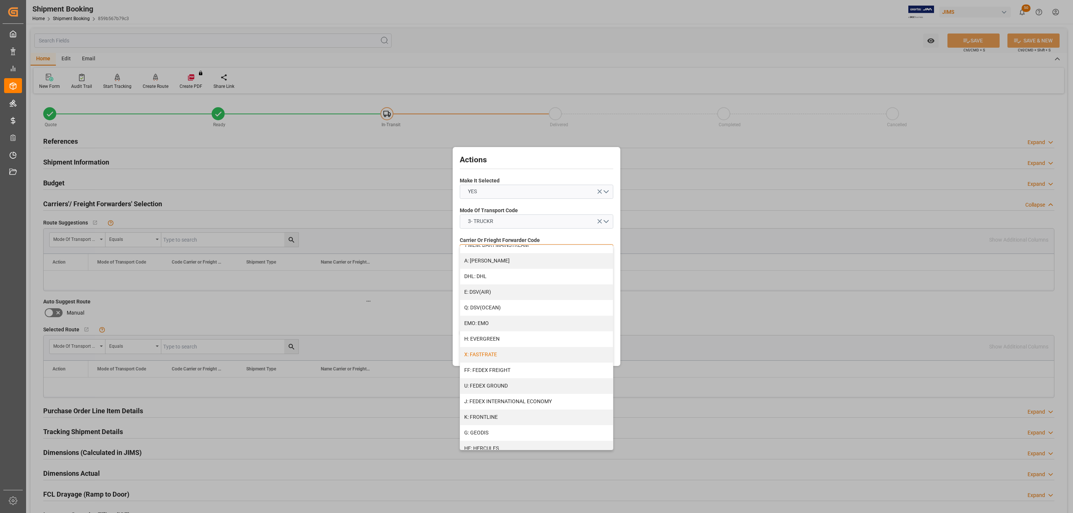
scroll to position [112, 0]
click at [508, 363] on div "FF: FEDEX FREIGHT" at bounding box center [536, 361] width 153 height 16
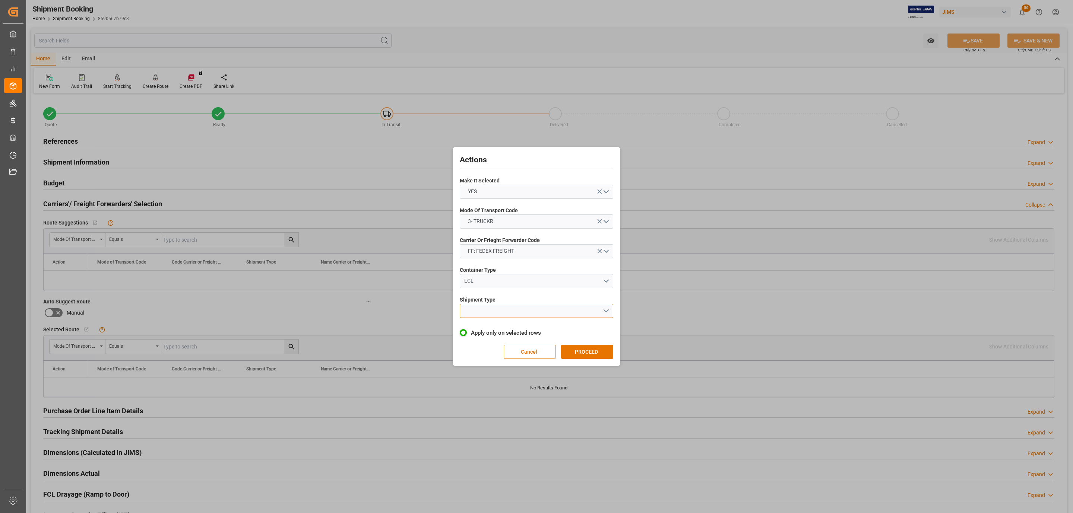
click at [502, 304] on button "open menu" at bounding box center [536, 311] width 153 height 14
click at [502, 312] on div "LTL" at bounding box center [536, 313] width 153 height 16
click at [586, 350] on button "PROCEED" at bounding box center [587, 352] width 52 height 14
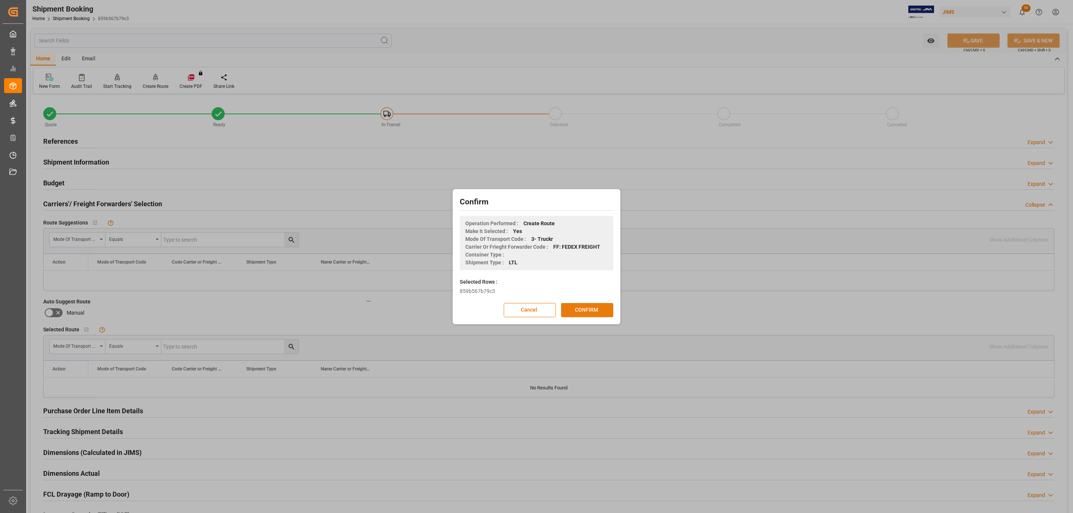
click at [588, 311] on button "CONFIRM" at bounding box center [587, 310] width 52 height 14
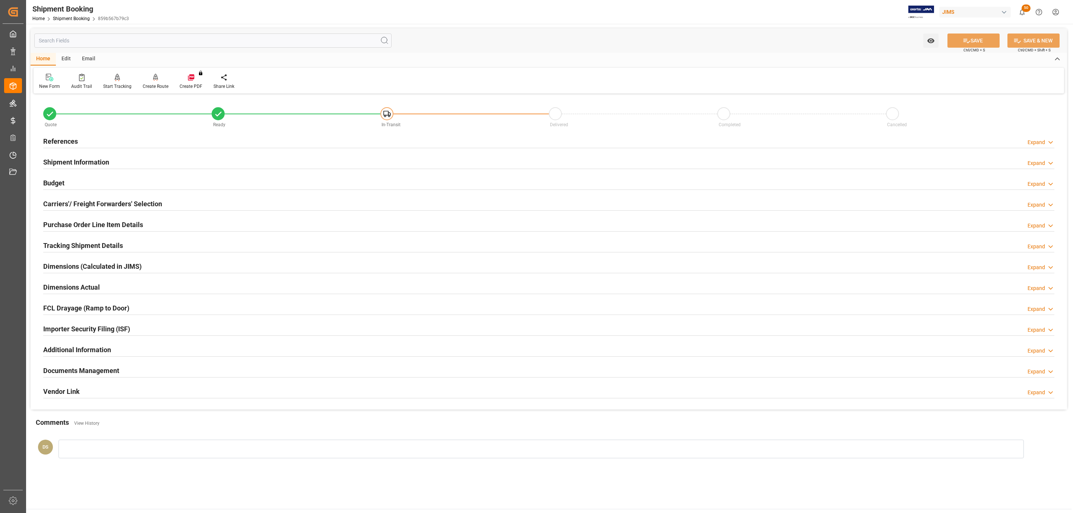
click at [117, 251] on h2 "Tracking Shipment Details" at bounding box center [83, 246] width 80 height 10
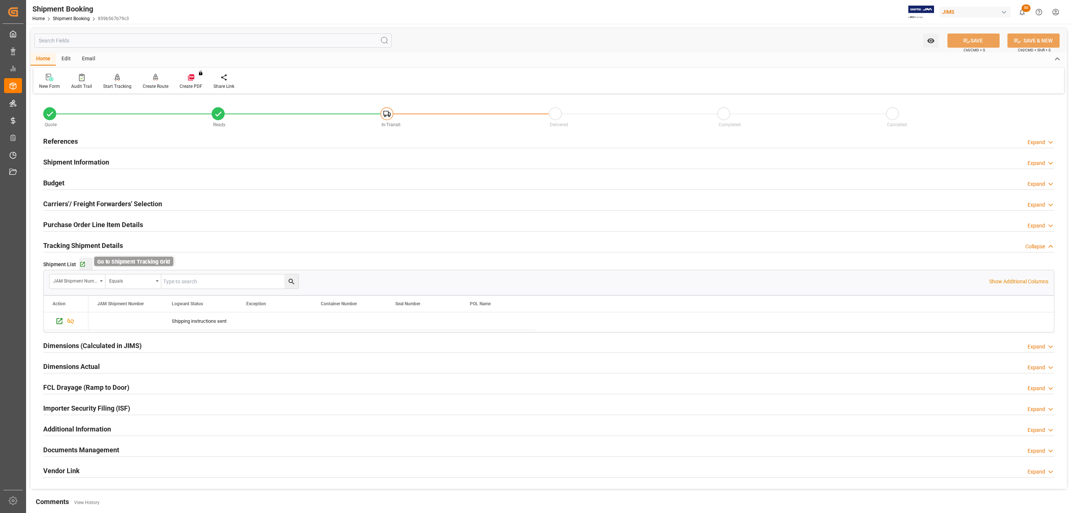
click at [84, 264] on icon "button" at bounding box center [82, 264] width 6 height 6
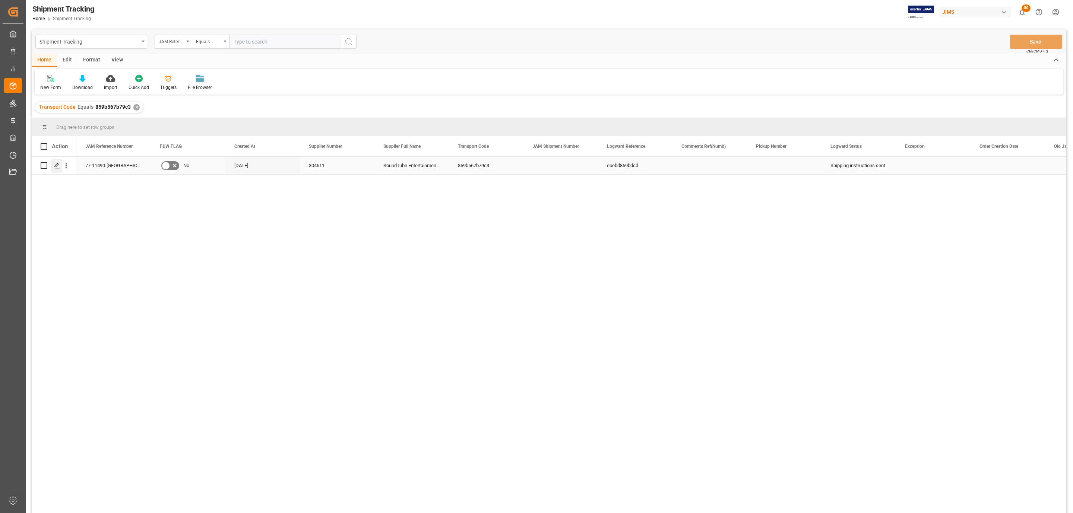
click at [57, 169] on icon "Press SPACE to select this row." at bounding box center [57, 166] width 6 height 6
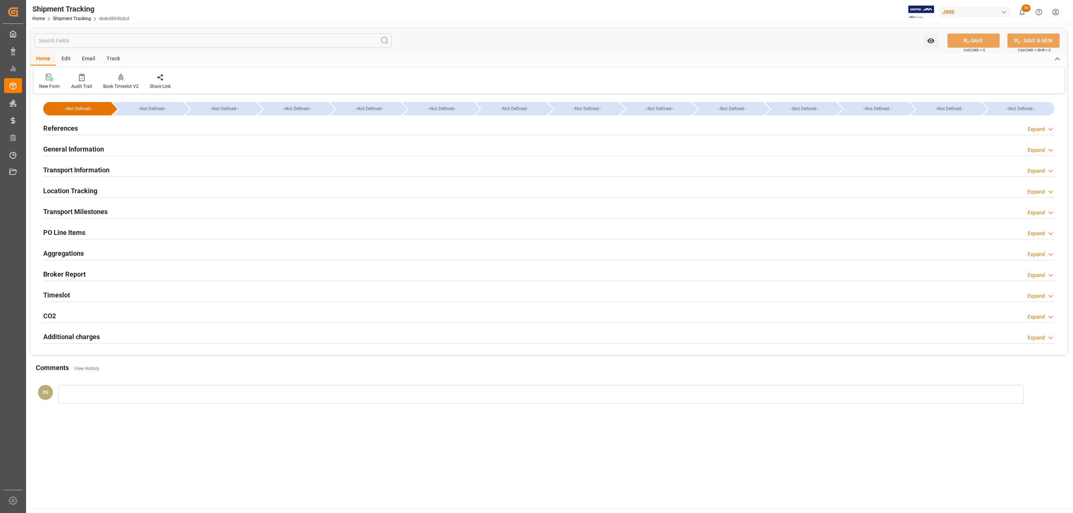
click at [89, 218] on div at bounding box center [548, 218] width 1011 height 0
click at [91, 213] on h2 "Transport Milestones" at bounding box center [75, 212] width 64 height 10
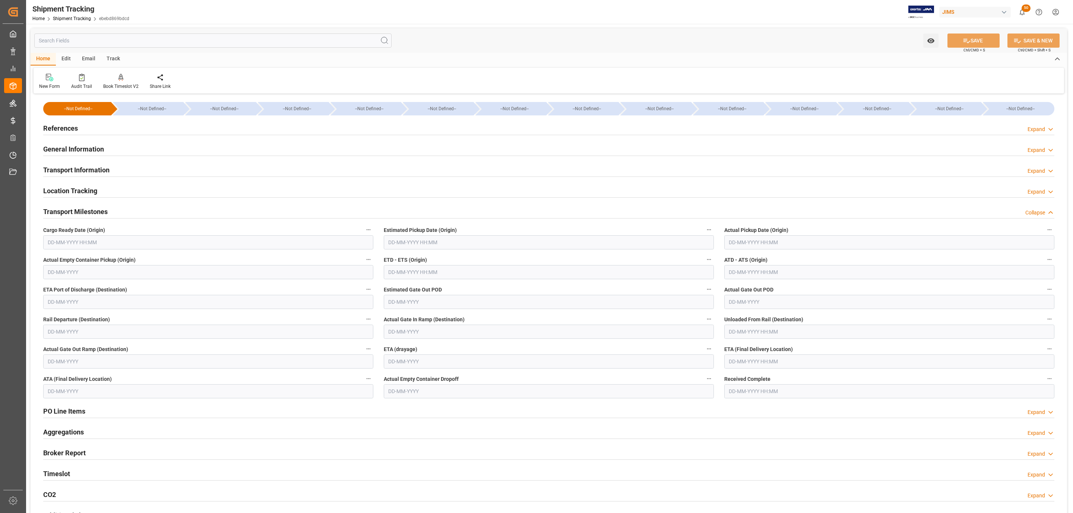
click at [86, 245] on input "text" at bounding box center [208, 242] width 330 height 14
click at [66, 318] on span "14" at bounding box center [67, 317] width 5 height 5
type input "14-10-2025 00:00"
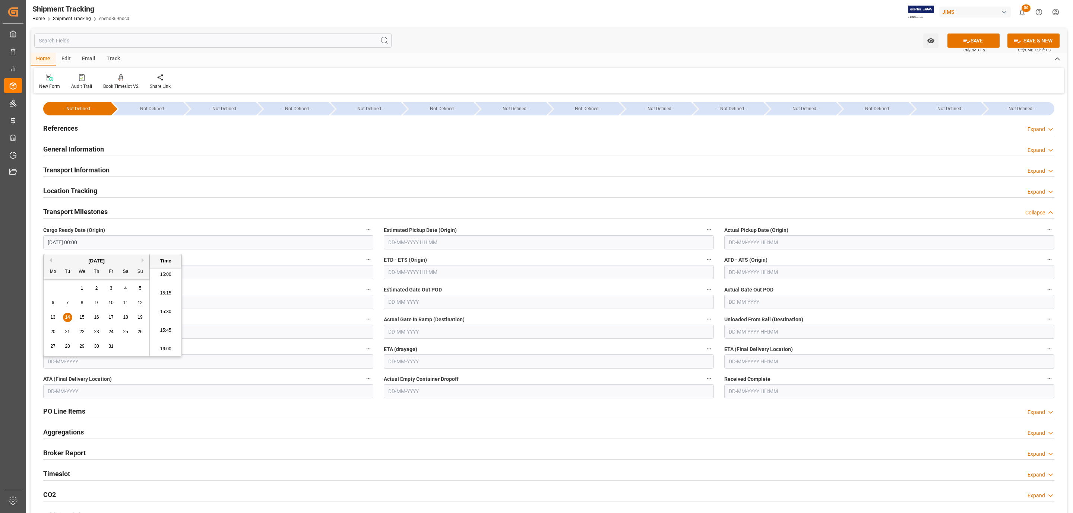
click at [461, 239] on input "text" at bounding box center [549, 242] width 330 height 14
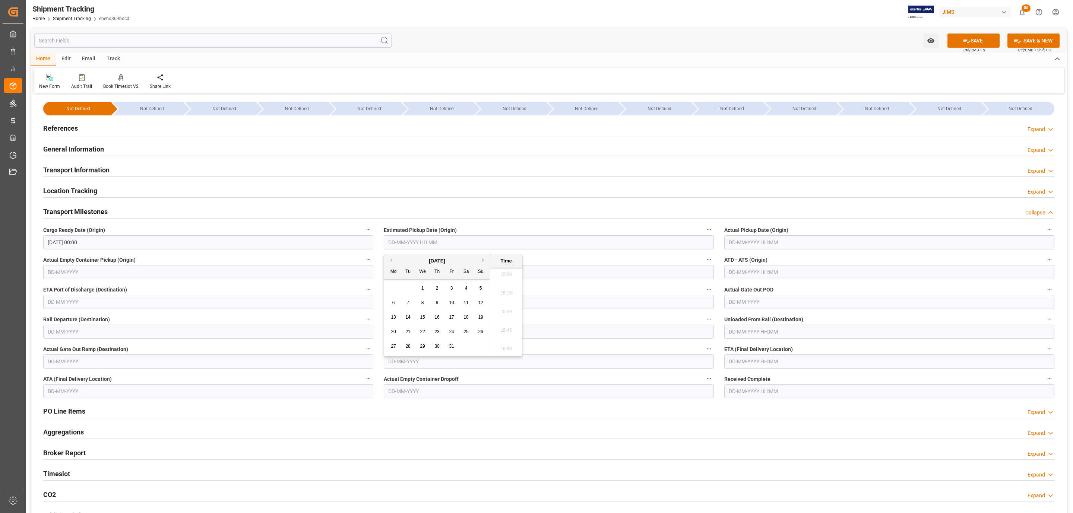
click at [426, 320] on div "15" at bounding box center [422, 317] width 9 height 9
type input "15-10-2025 00:00"
click at [731, 360] on input "text" at bounding box center [889, 362] width 330 height 14
click at [775, 451] on span "23" at bounding box center [777, 450] width 5 height 5
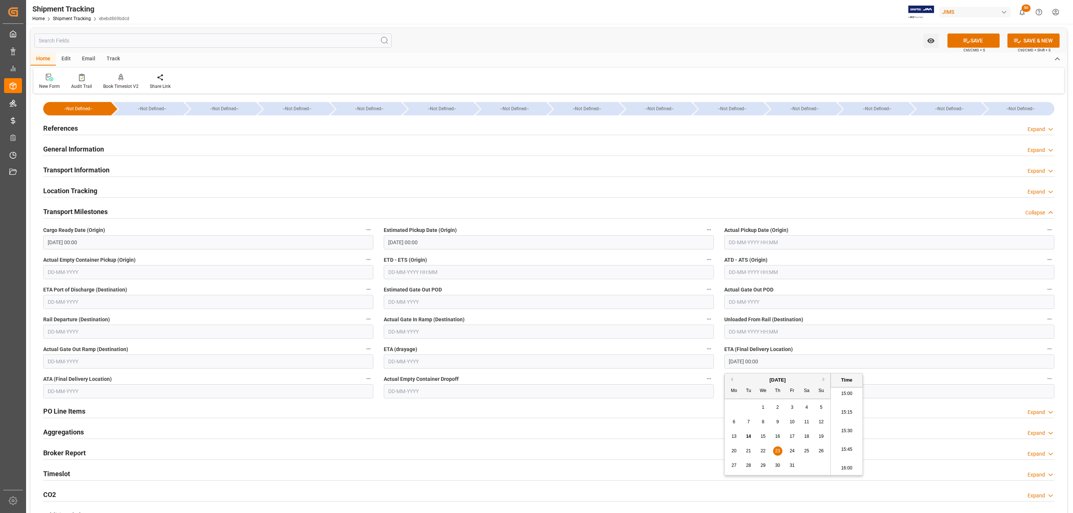
click at [789, 450] on div "24" at bounding box center [791, 451] width 9 height 9
type input "24-10-2025 00:00"
click at [971, 41] on button "SAVE" at bounding box center [973, 41] width 52 height 14
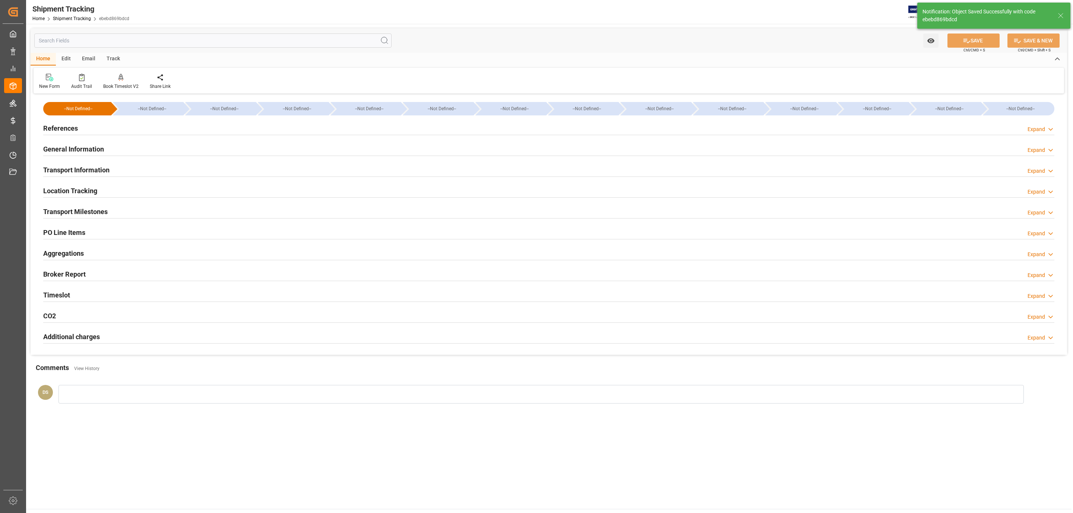
click at [110, 165] on div "Transport Information Expand" at bounding box center [548, 169] width 1011 height 14
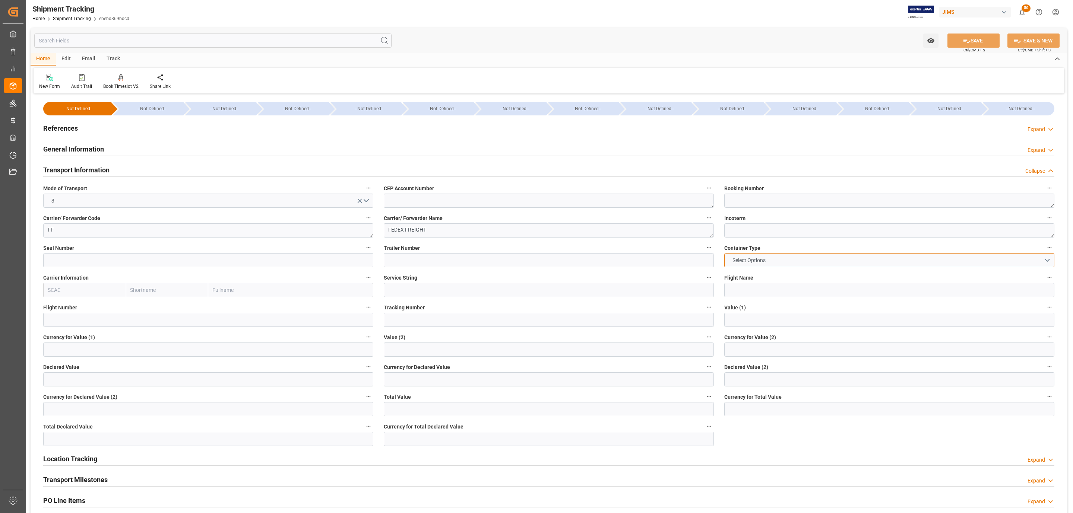
click at [740, 260] on span "Select Options" at bounding box center [749, 261] width 41 height 8
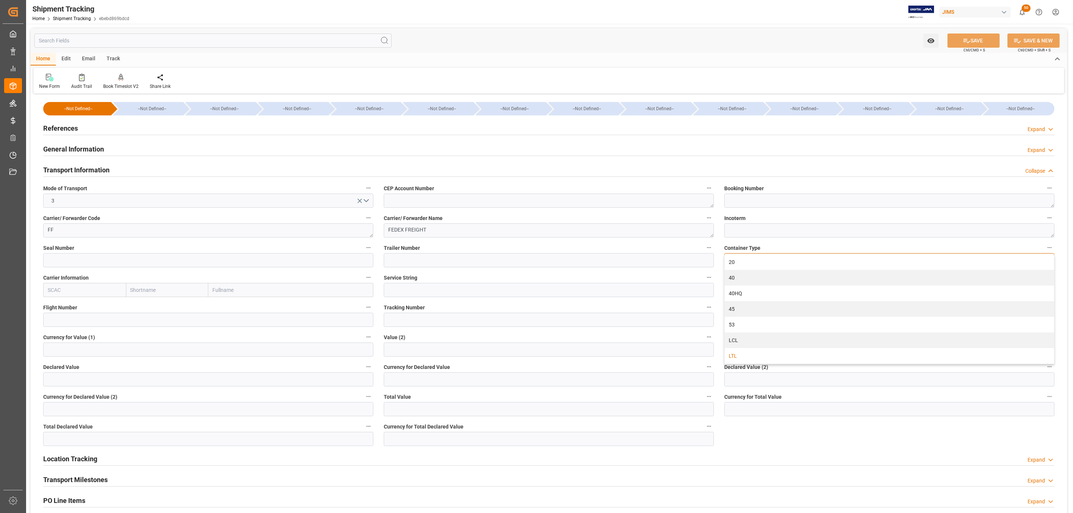
click at [762, 356] on div "LTL" at bounding box center [888, 356] width 329 height 16
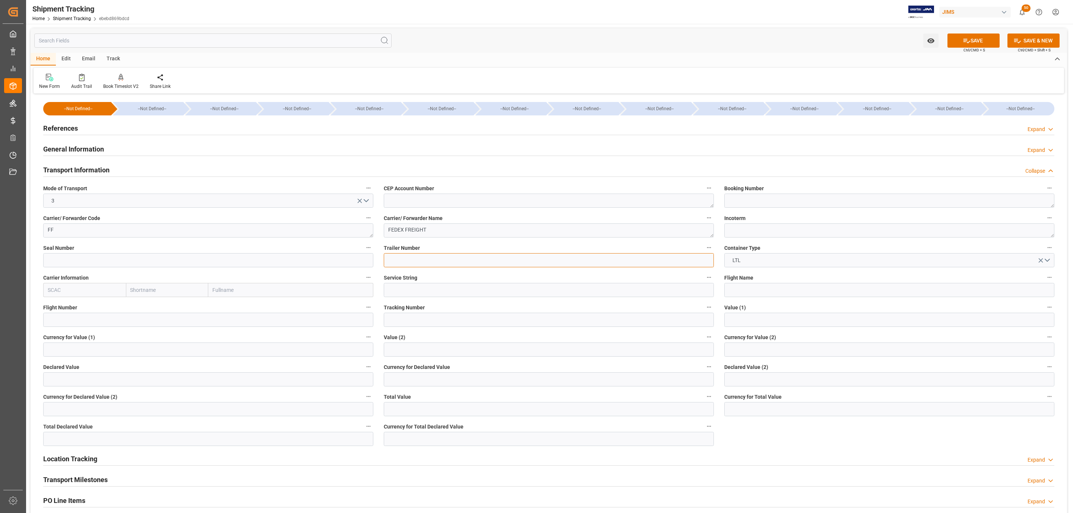
click at [417, 256] on input at bounding box center [549, 260] width 330 height 14
paste input "885175165322"
type input "885175165322"
click at [400, 317] on input at bounding box center [549, 320] width 330 height 14
paste input "885175165322"
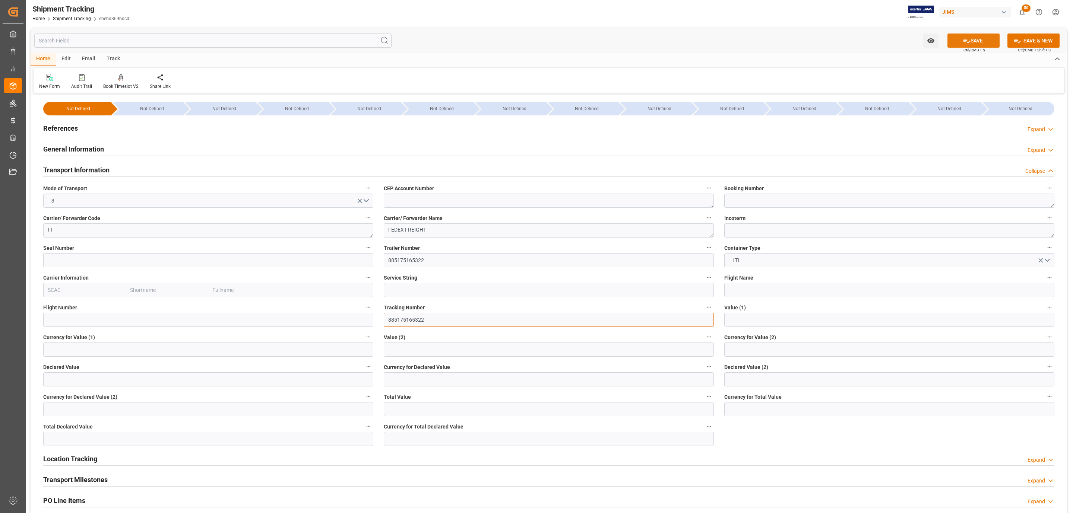
type input "885175165322"
click at [962, 41] on icon at bounding box center [966, 41] width 8 height 8
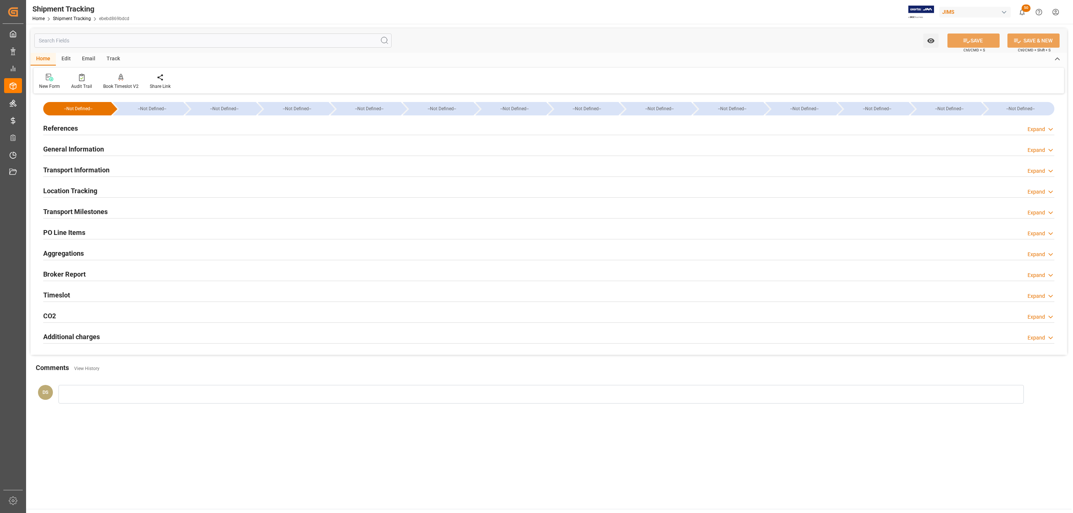
click at [107, 216] on h2 "Transport Milestones" at bounding box center [75, 212] width 64 height 10
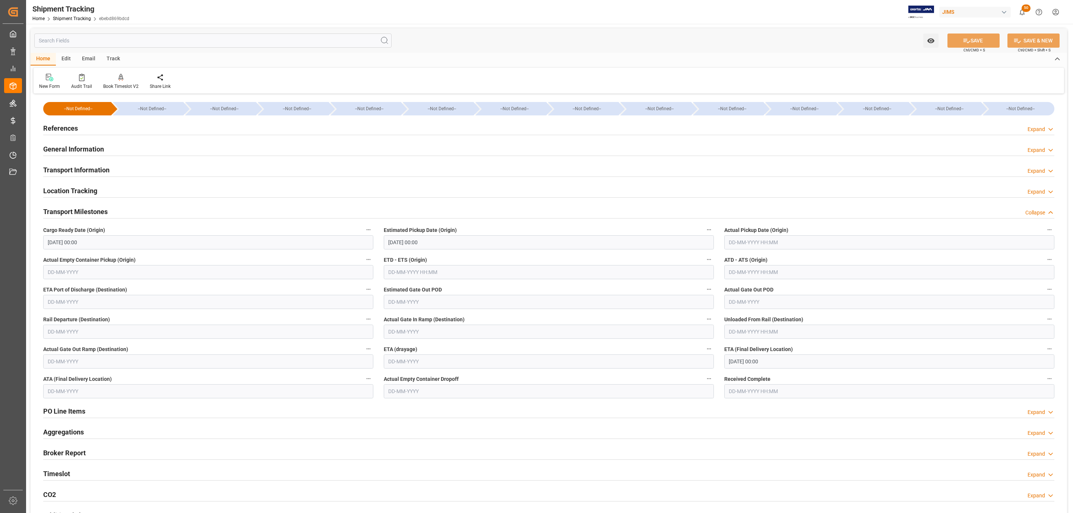
click at [103, 132] on div "References Expand" at bounding box center [548, 128] width 1011 height 14
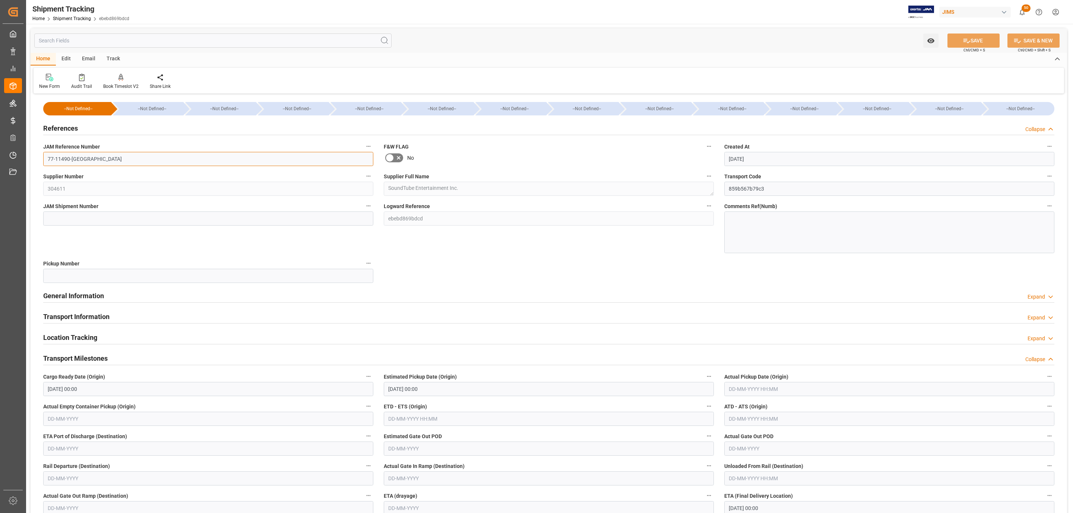
click at [108, 158] on input "77-11490-US" at bounding box center [208, 159] width 330 height 14
drag, startPoint x: 73, startPoint y: 215, endPoint x: 830, endPoint y: 87, distance: 768.2
click at [73, 215] on input at bounding box center [208, 219] width 330 height 14
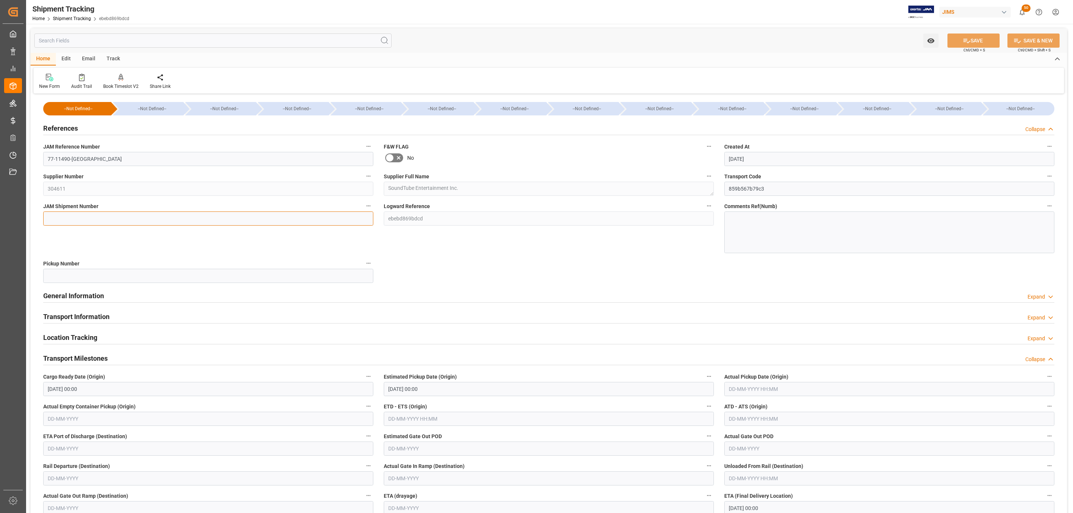
paste input "73416"
type input "73416"
click at [965, 47] on span "Ctrl/CMD + S" at bounding box center [974, 50] width 22 height 6
drag, startPoint x: 966, startPoint y: 42, endPoint x: 965, endPoint y: 46, distance: 3.9
click at [966, 42] on icon at bounding box center [966, 41] width 7 height 4
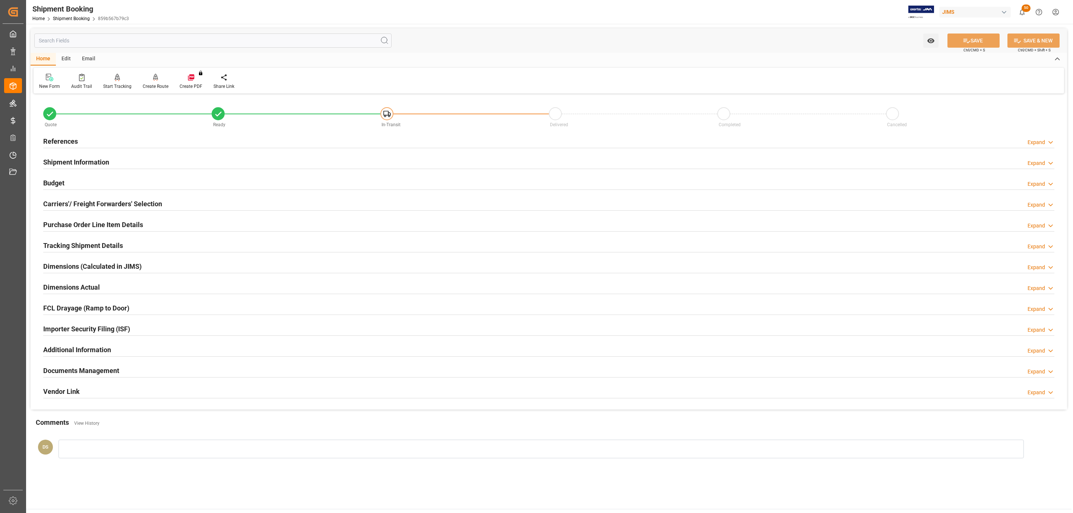
click at [87, 249] on h2 "Tracking Shipment Details" at bounding box center [83, 246] width 80 height 10
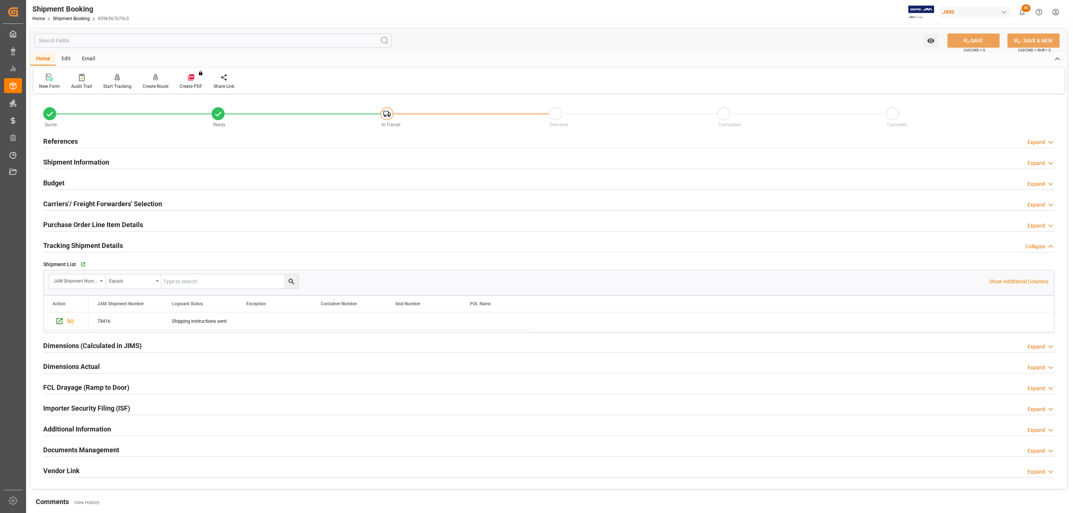
click at [131, 225] on h2 "Purchase Order Line Item Details" at bounding box center [93, 225] width 100 height 10
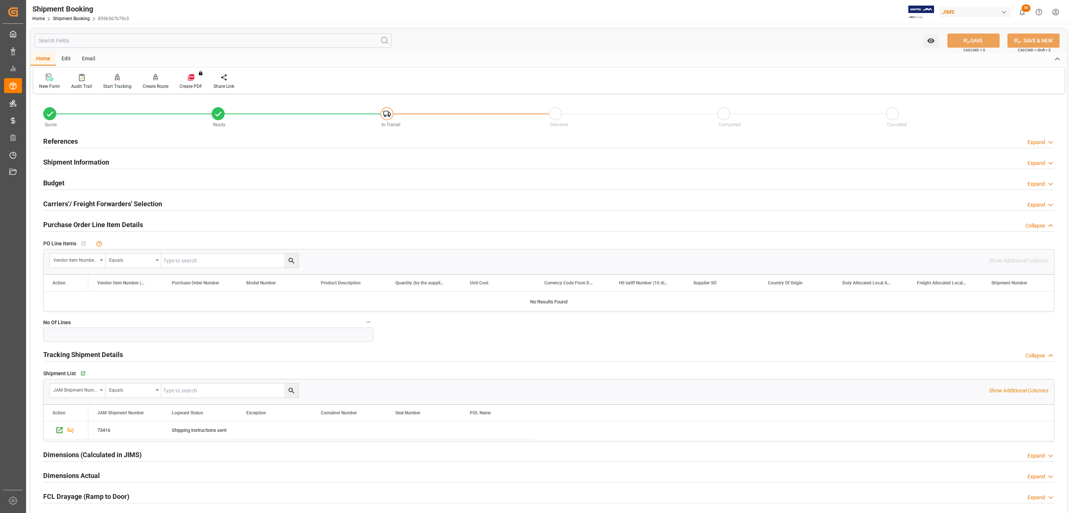
click at [114, 214] on div "Carriers'/ Freight Forwarders' Selection Expand" at bounding box center [548, 204] width 1021 height 21
click at [114, 206] on h2 "Carriers'/ Freight Forwarders' Selection" at bounding box center [102, 204] width 119 height 10
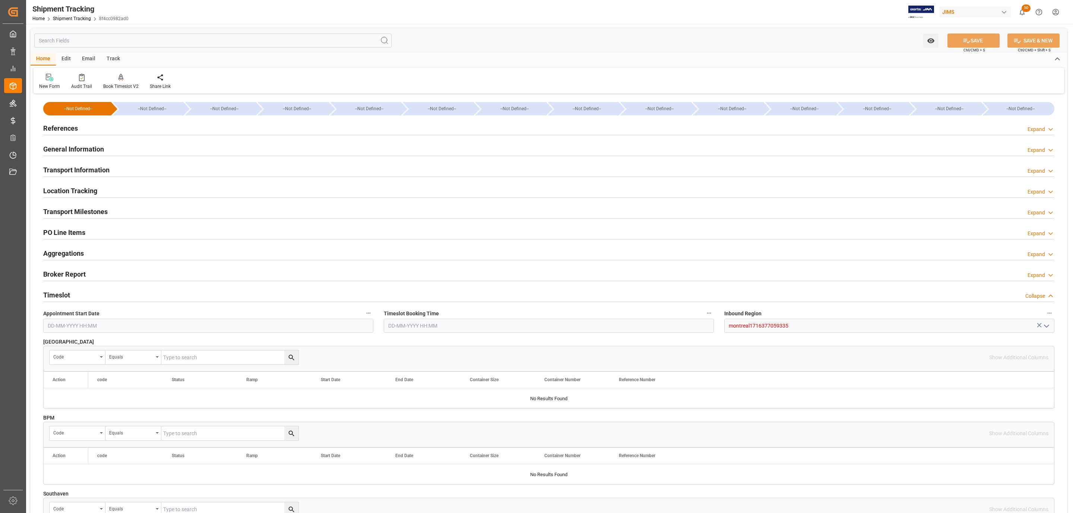
click at [120, 122] on div "References Expand" at bounding box center [548, 128] width 1011 height 14
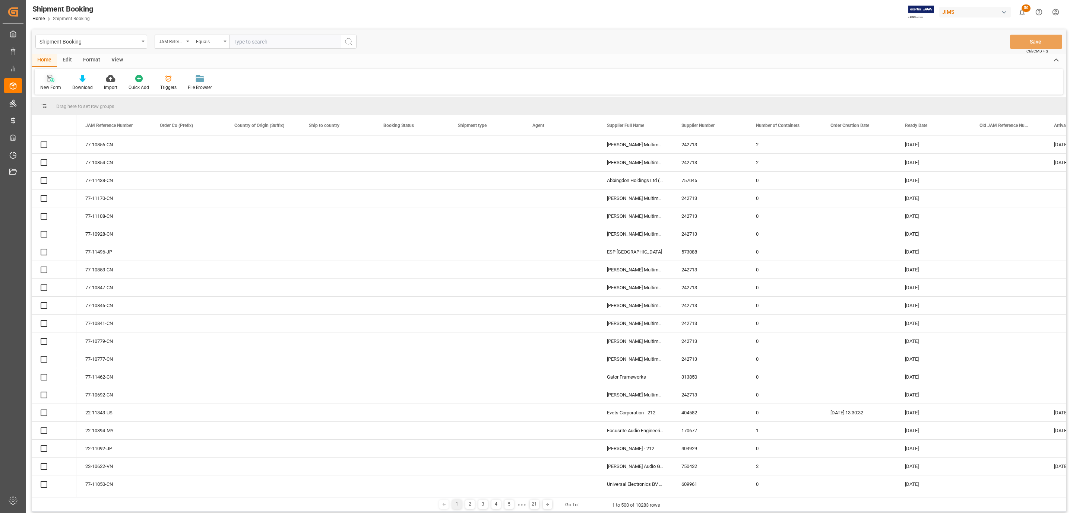
click at [48, 79] on icon at bounding box center [49, 78] width 5 height 7
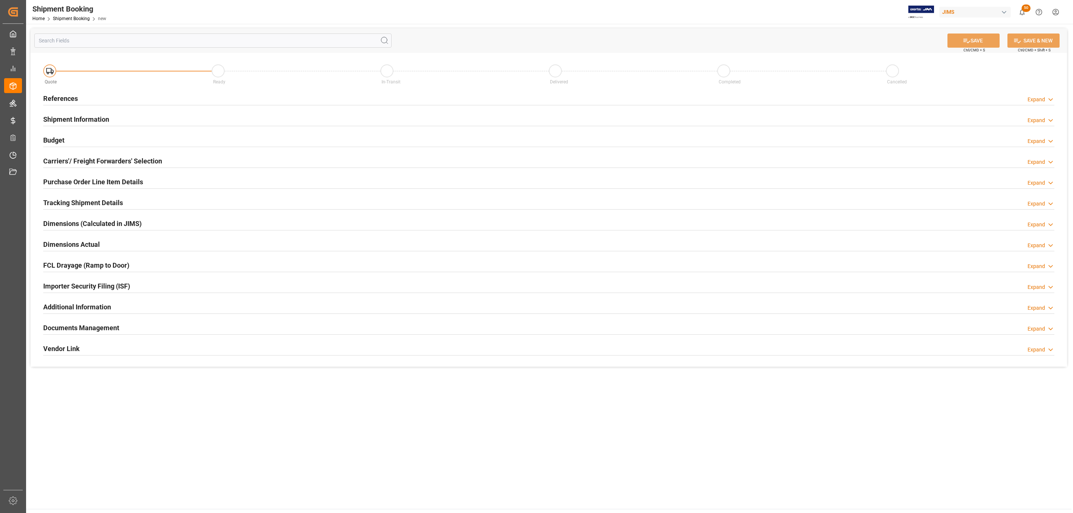
click at [108, 95] on div "References Expand" at bounding box center [548, 98] width 1011 height 14
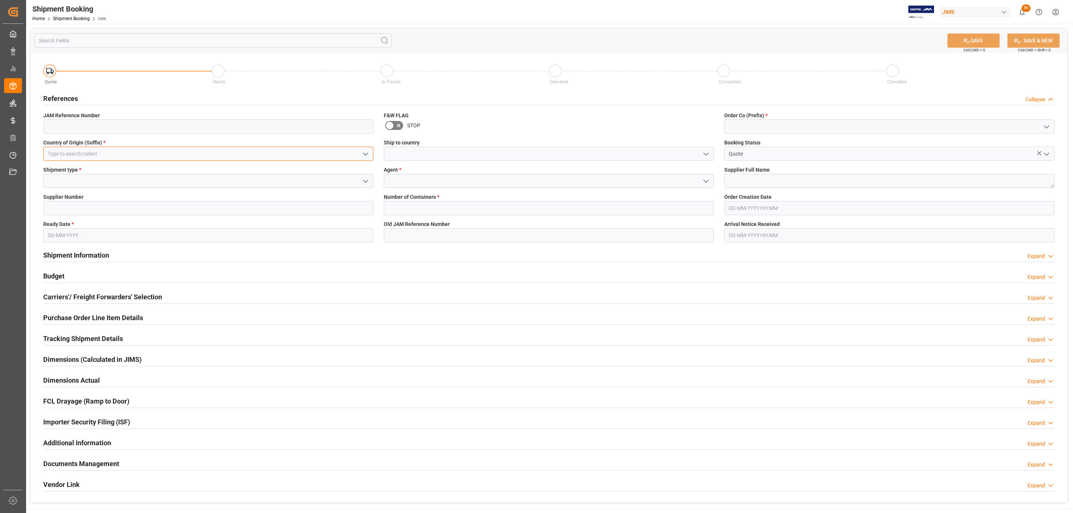
click at [193, 154] on input at bounding box center [208, 154] width 330 height 14
click at [178, 171] on div "US" at bounding box center [208, 170] width 329 height 17
type input "US"
click at [363, 182] on icon "open menu" at bounding box center [365, 181] width 9 height 9
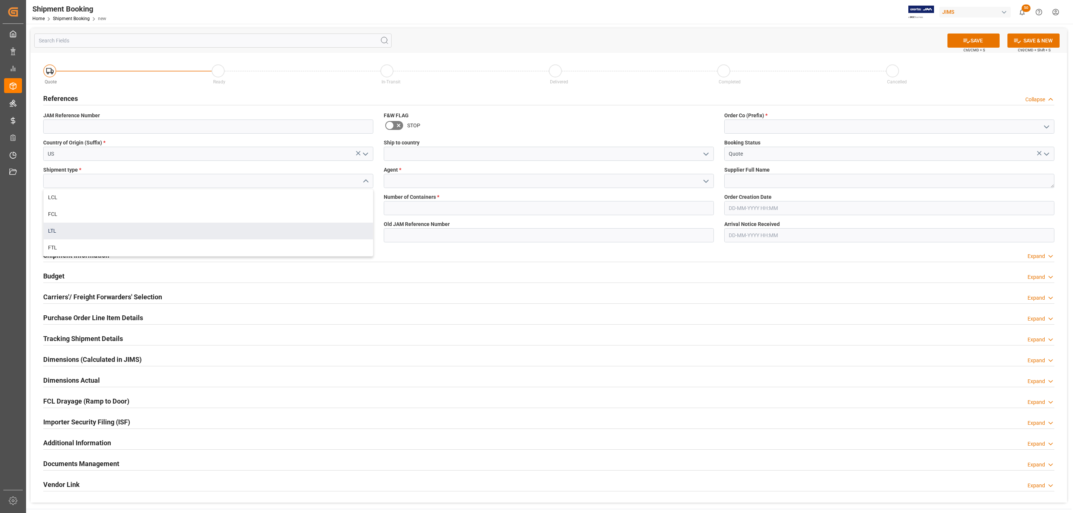
click at [105, 228] on div "LTL" at bounding box center [208, 231] width 329 height 17
type input "LTL"
click at [65, 196] on span "Supplier Number" at bounding box center [63, 197] width 40 height 8
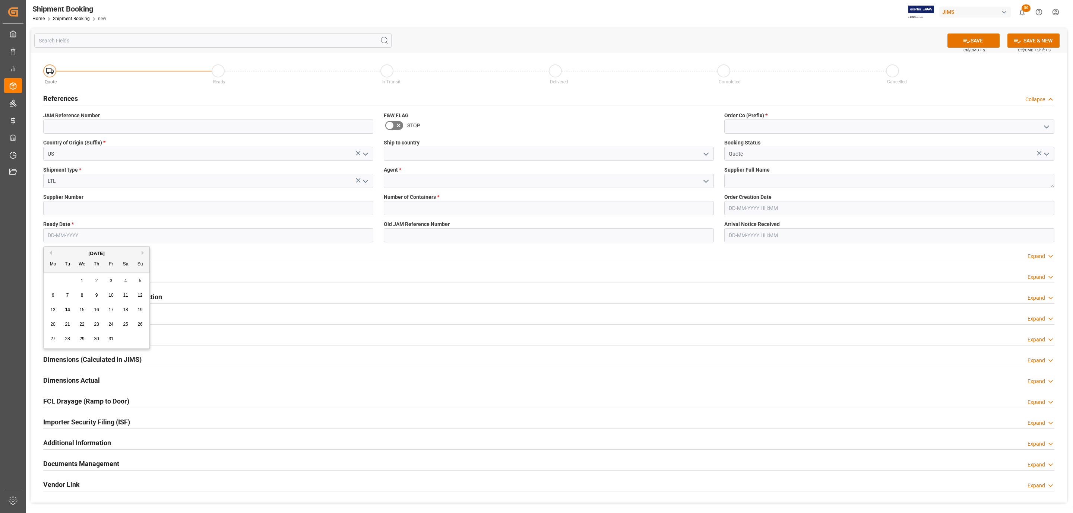
click at [57, 234] on input "text" at bounding box center [208, 235] width 330 height 14
click at [66, 280] on div "29 30 1 2 3 4 5" at bounding box center [97, 281] width 102 height 15
click at [64, 310] on div "14" at bounding box center [67, 310] width 9 height 9
type input "[DATE]"
click at [705, 151] on icon "open menu" at bounding box center [705, 154] width 9 height 9
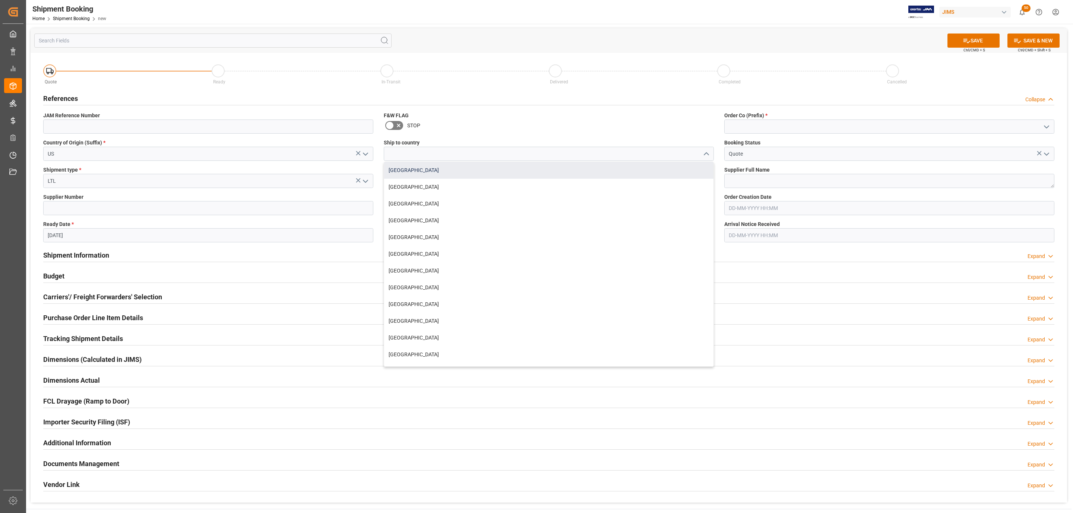
click at [457, 173] on div "[GEOGRAPHIC_DATA]" at bounding box center [548, 170] width 329 height 17
type input "[GEOGRAPHIC_DATA]"
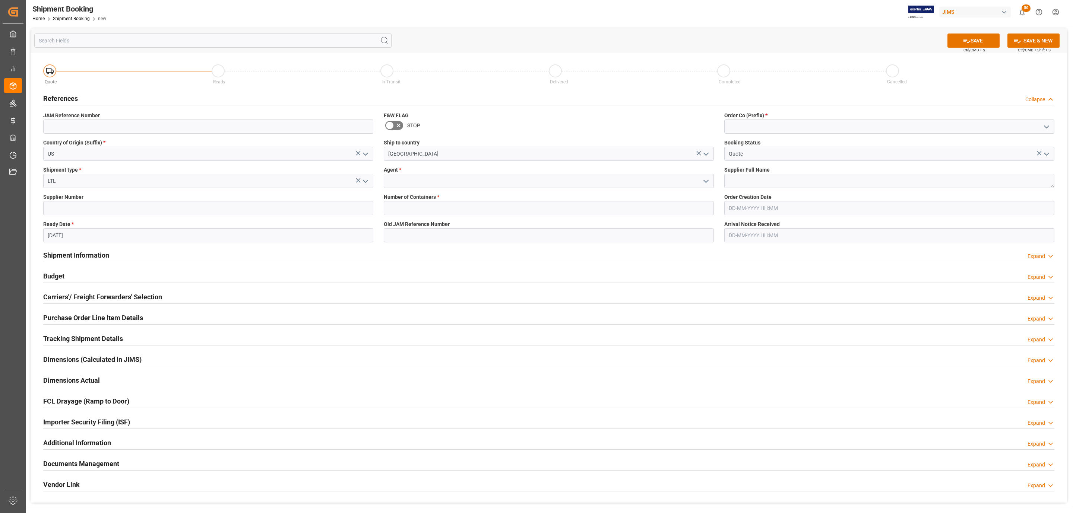
click at [709, 180] on icon "open menu" at bounding box center [705, 181] width 9 height 9
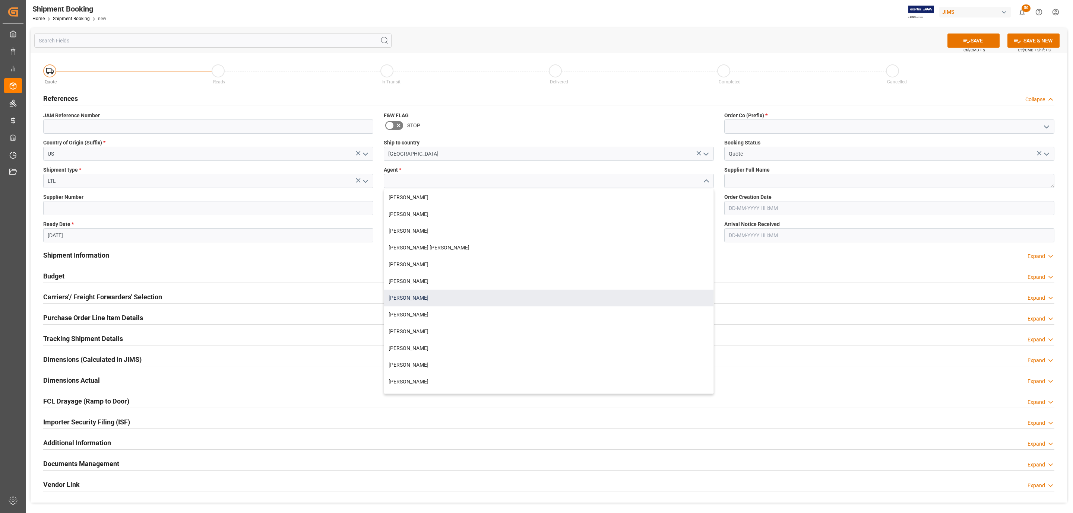
click at [429, 293] on div "[PERSON_NAME]" at bounding box center [548, 298] width 329 height 17
type input "[PERSON_NAME]"
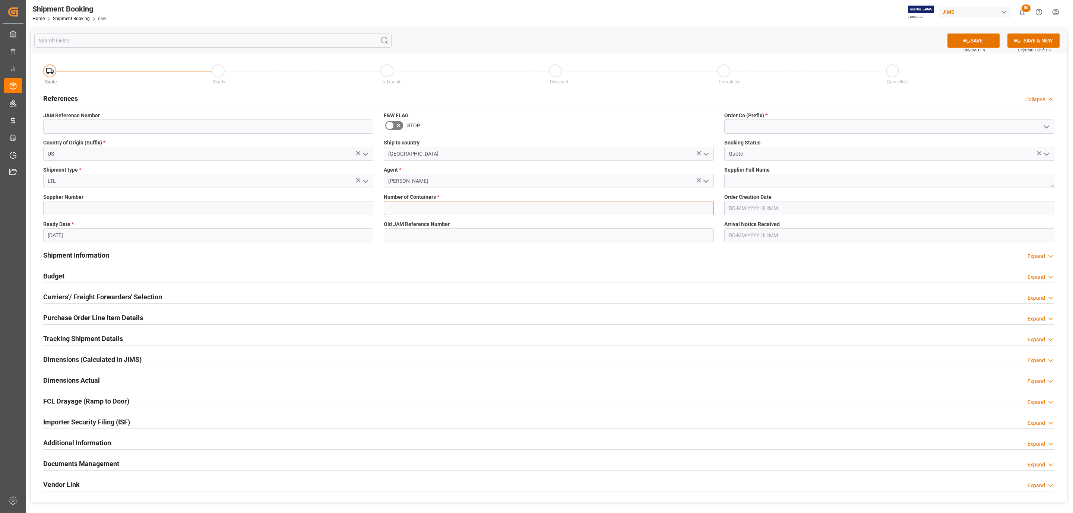
click at [403, 203] on input "text" at bounding box center [549, 208] width 330 height 14
type input "0"
drag, startPoint x: 1050, startPoint y: 127, endPoint x: 1045, endPoint y: 124, distance: 5.7
click at [1045, 124] on icon "open menu" at bounding box center [1046, 127] width 9 height 9
click at [864, 152] on div "77" at bounding box center [888, 160] width 329 height 17
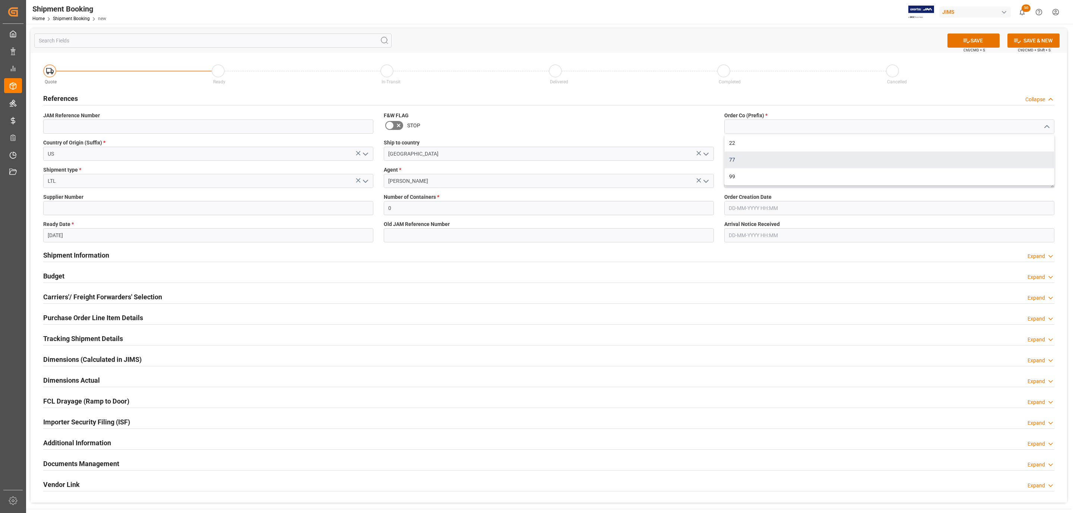
type input "77"
click at [770, 184] on textarea at bounding box center [889, 181] width 330 height 14
type textarea "[PERSON_NAME] Manufacturing"
click at [971, 34] on button "SAVE" at bounding box center [973, 41] width 52 height 14
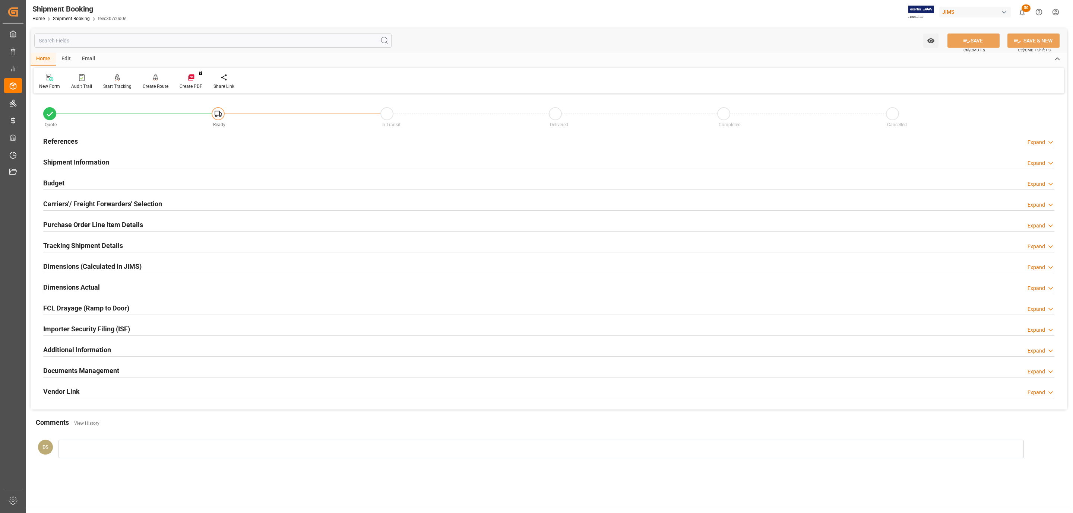
click at [164, 209] on div "Carriers'/ Freight Forwarders' Selection Expand" at bounding box center [548, 203] width 1011 height 14
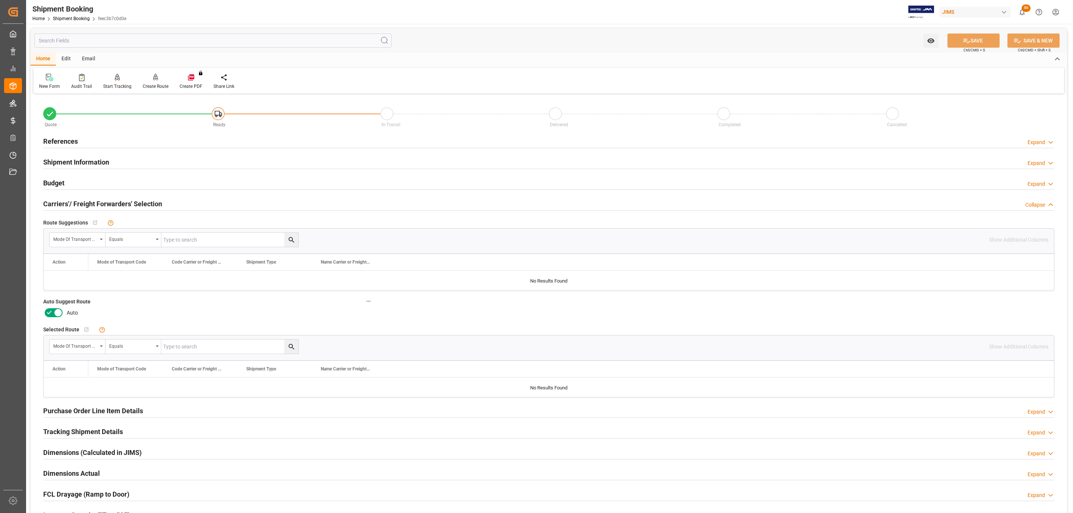
click at [47, 316] on icon at bounding box center [49, 312] width 9 height 9
click at [0, 0] on input "checkbox" at bounding box center [0, 0] width 0 height 0
click at [971, 38] on button "SAVE" at bounding box center [973, 41] width 52 height 14
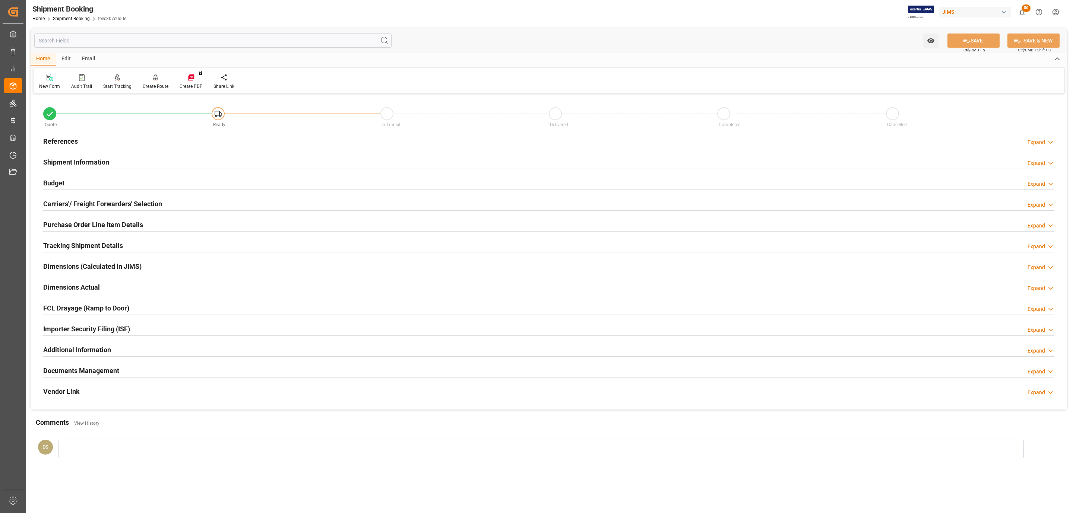
click at [114, 145] on div "References Expand" at bounding box center [548, 141] width 1011 height 14
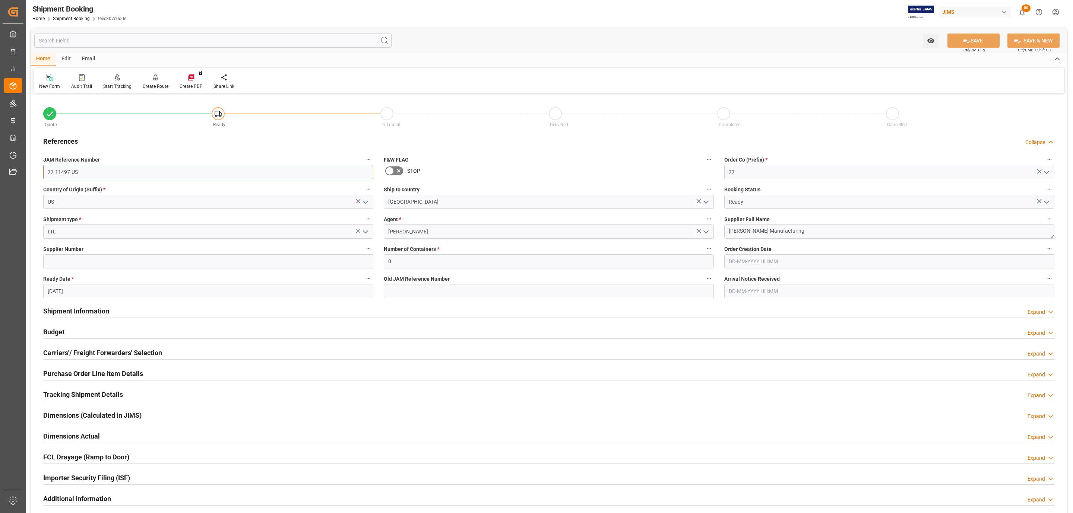
click at [93, 174] on input "77-11497-US" at bounding box center [208, 172] width 330 height 14
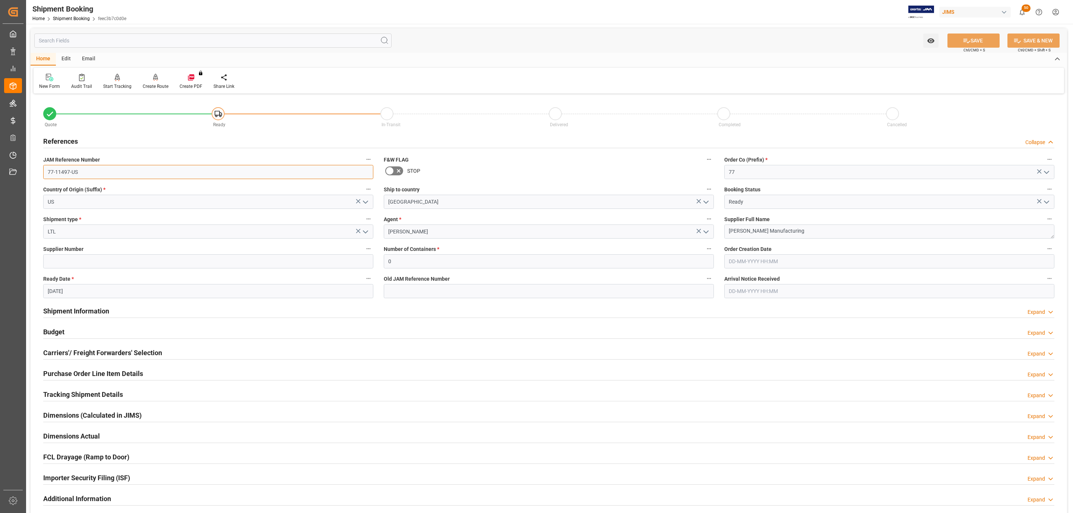
click at [93, 174] on input "77-11497-US" at bounding box center [208, 172] width 330 height 14
